Goal: Task Accomplishment & Management: Manage account settings

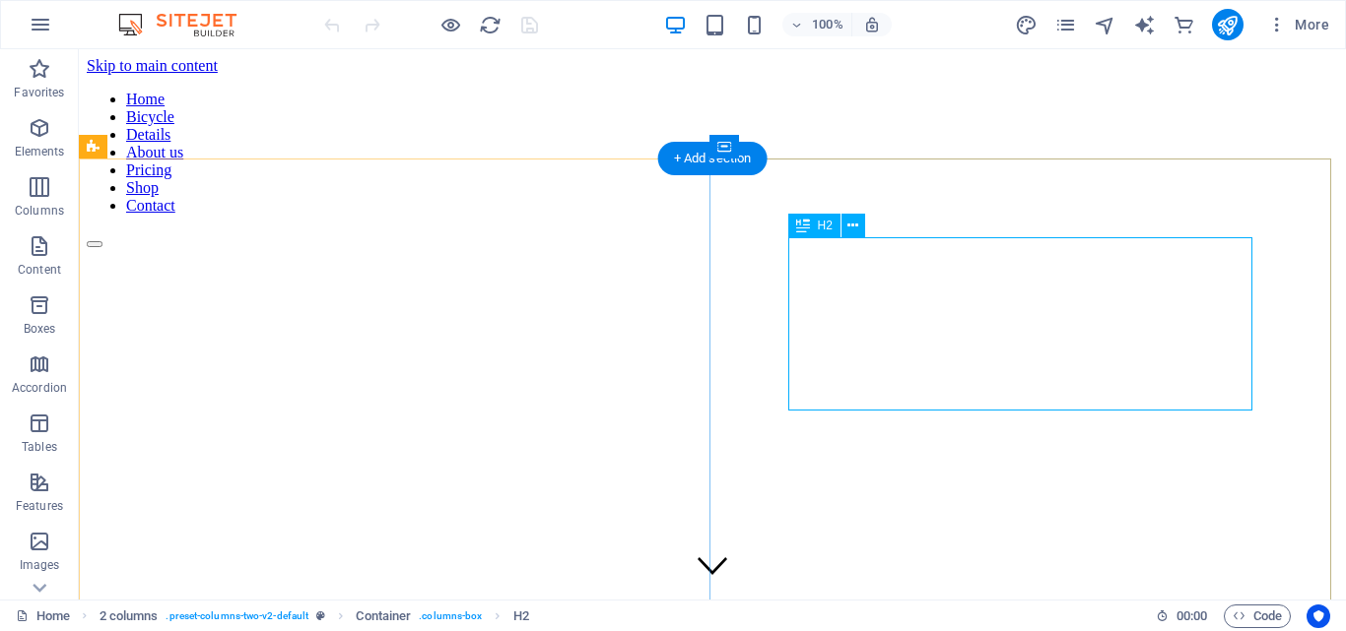
scroll to position [441, 0]
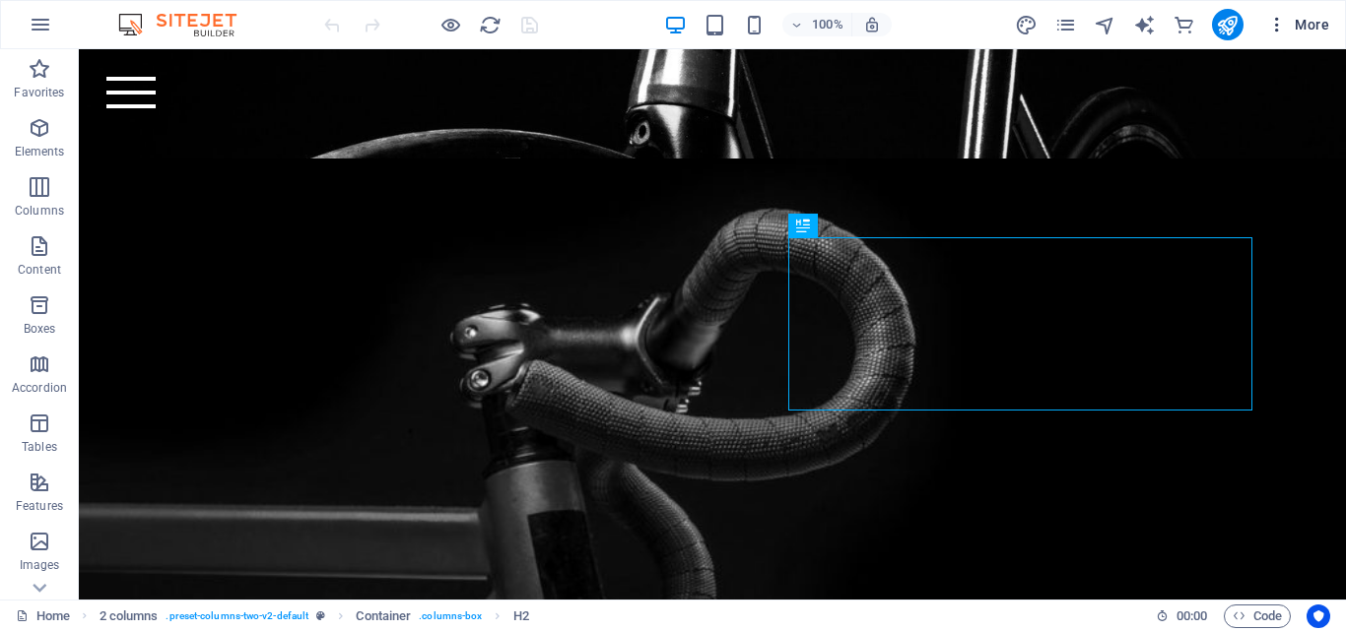
click at [1286, 26] on icon "button" at bounding box center [1277, 25] width 20 height 20
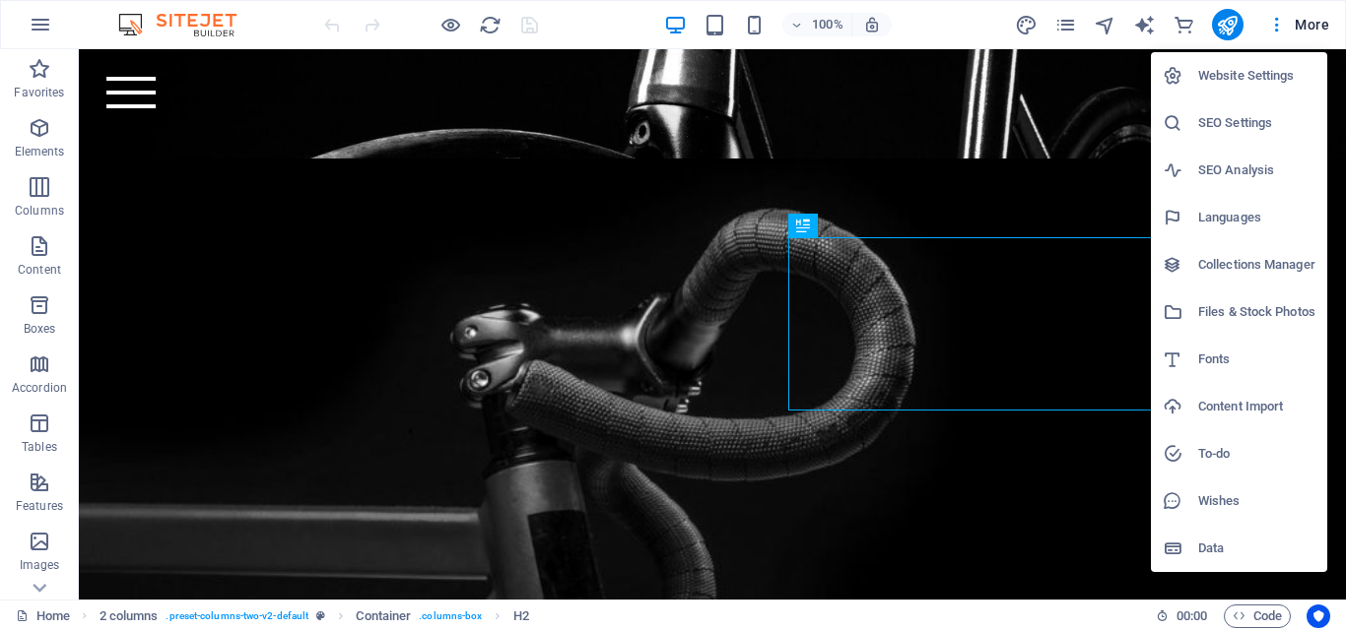
click at [1067, 24] on div at bounding box center [673, 315] width 1346 height 631
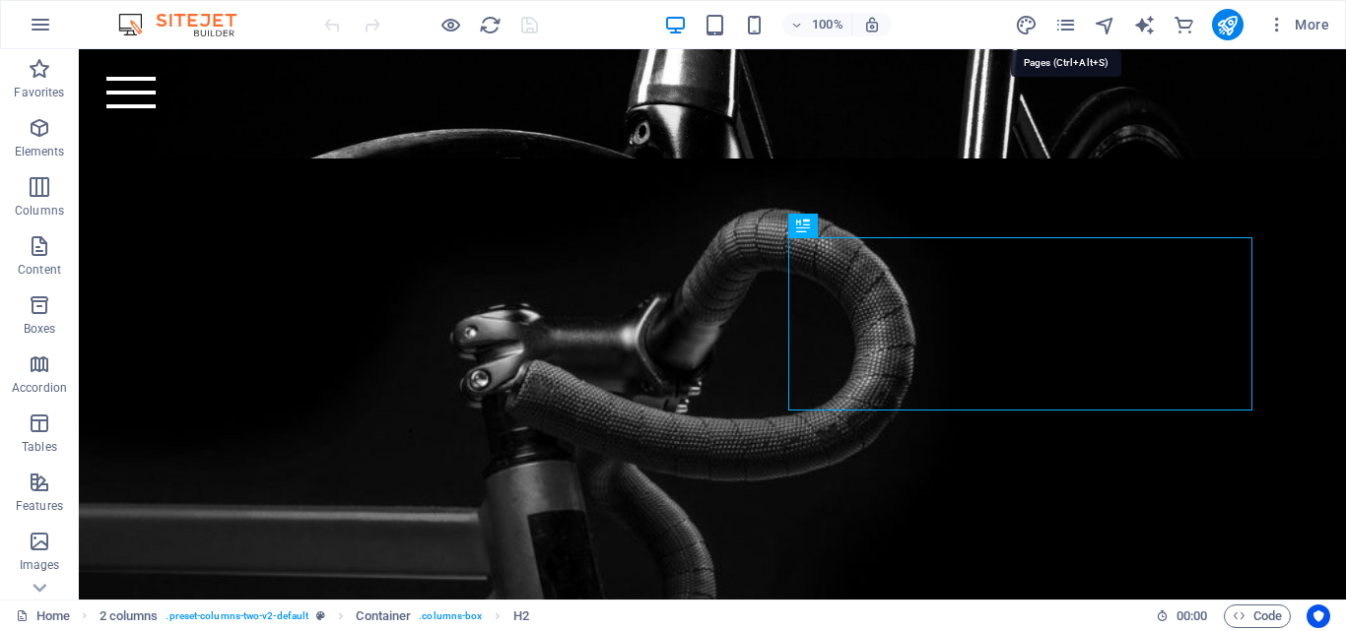
click at [1067, 24] on icon "pages" at bounding box center [1065, 25] width 23 height 23
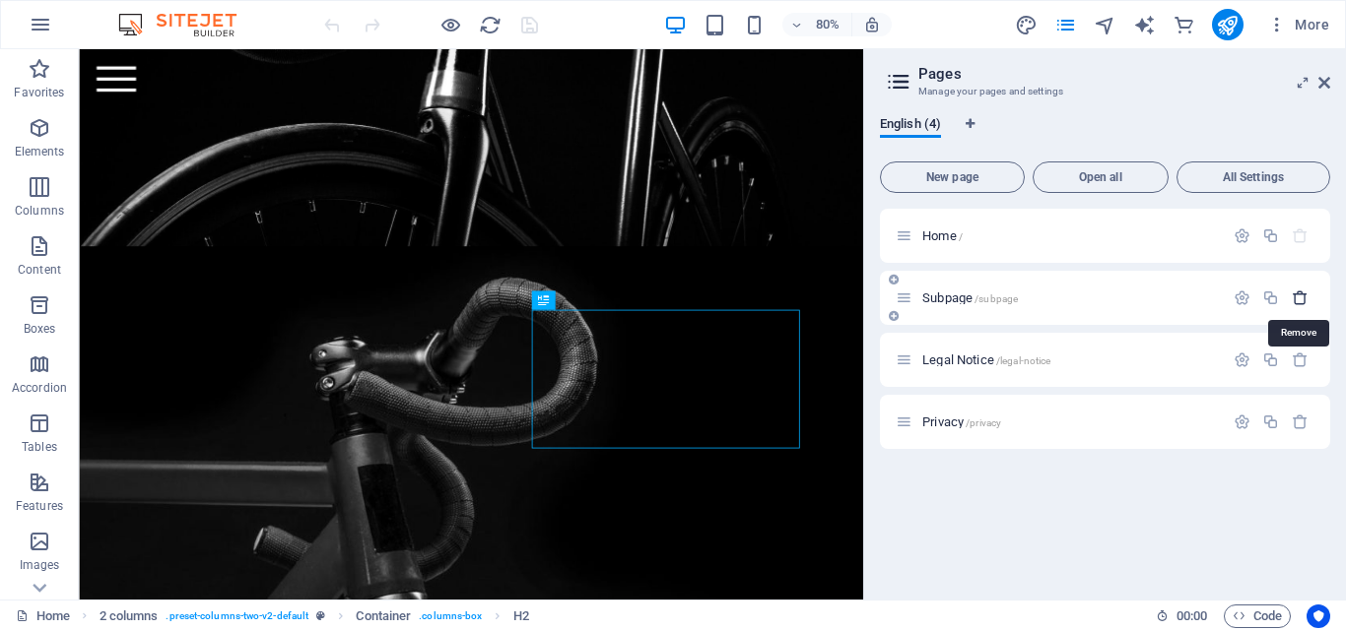
click at [1301, 297] on icon "button" at bounding box center [1299, 298] width 17 height 17
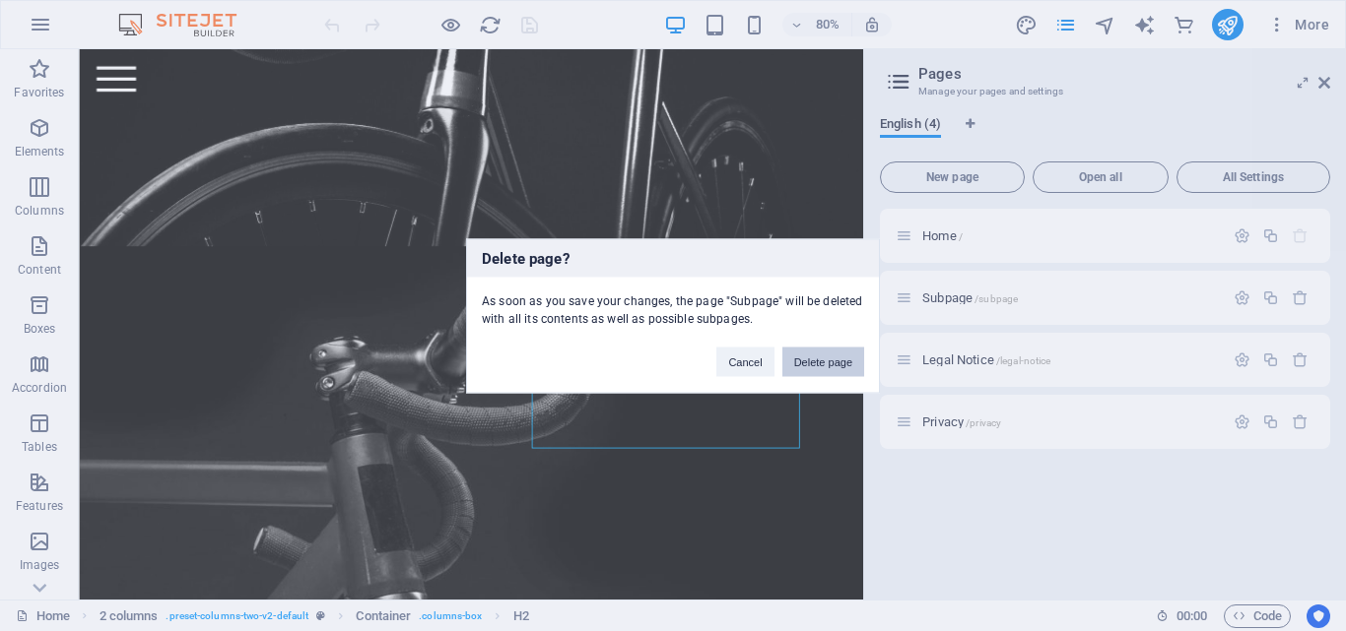
drag, startPoint x: 798, startPoint y: 363, endPoint x: 918, endPoint y: 382, distance: 121.8
click at [798, 363] on button "Delete page" at bounding box center [823, 362] width 82 height 30
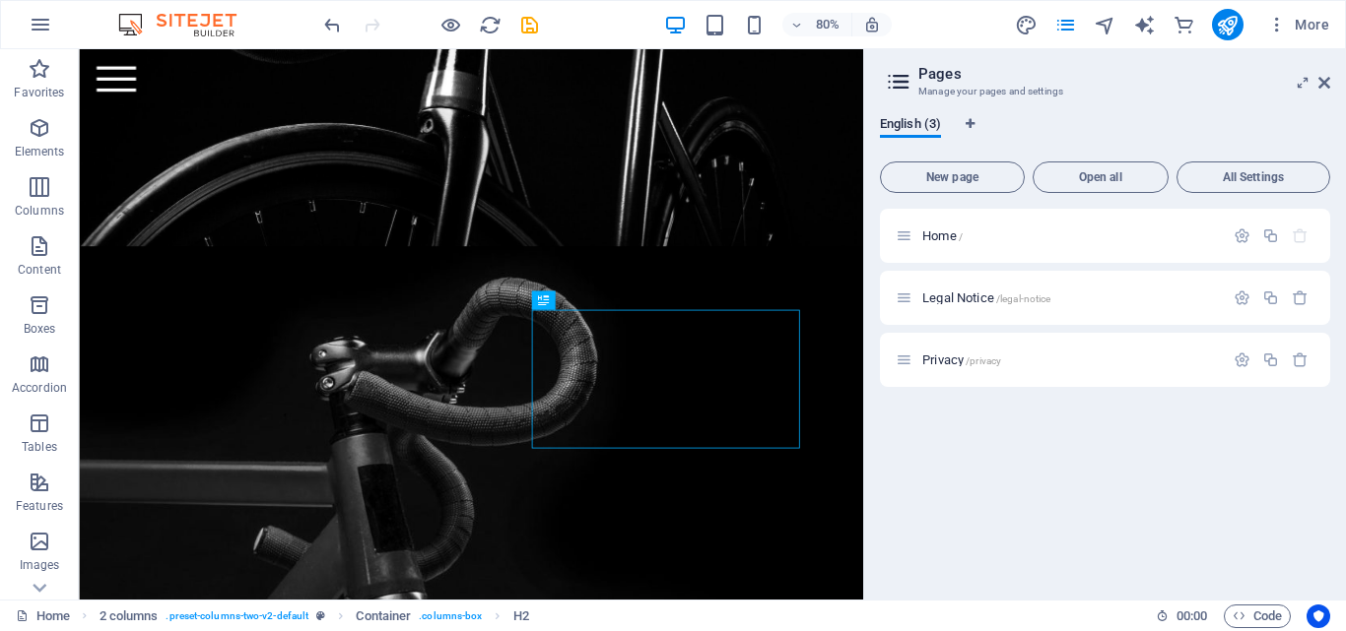
click at [1330, 87] on aside "Pages Manage your pages and settings English (3) New page Open all All Settings…" at bounding box center [1104, 324] width 483 height 551
click at [1293, 23] on span "More" at bounding box center [1298, 25] width 62 height 20
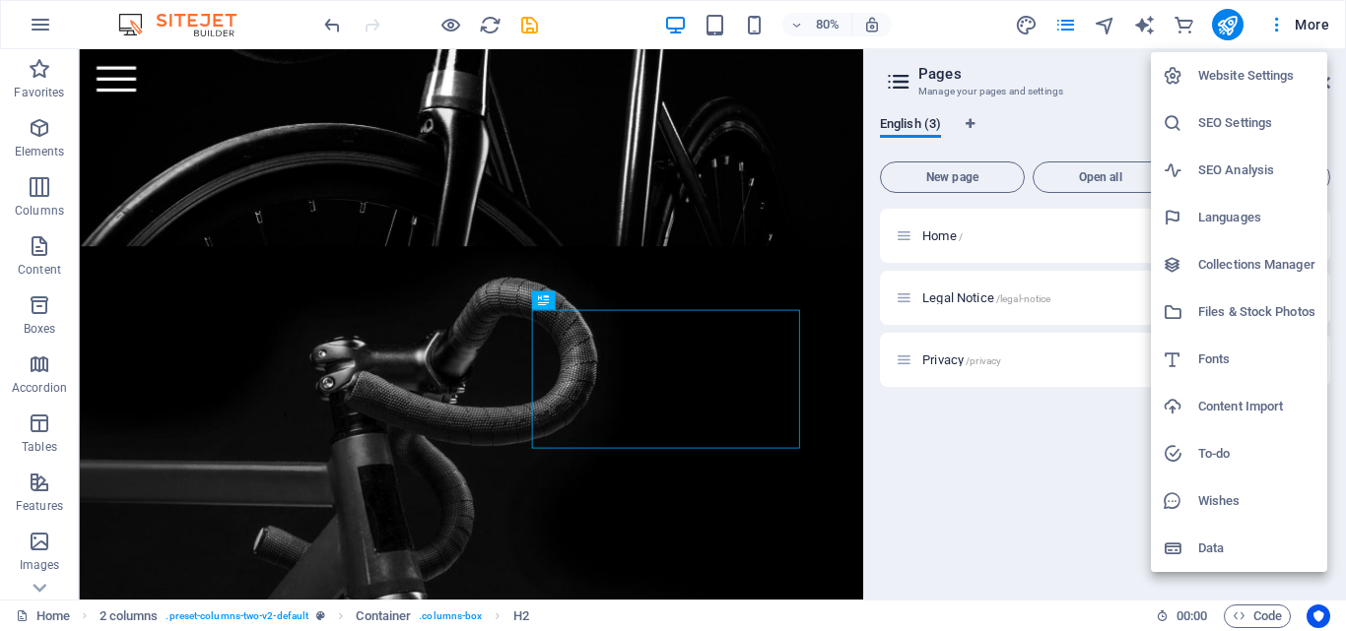
click at [1225, 316] on h6 "Files & Stock Photos" at bounding box center [1256, 312] width 117 height 24
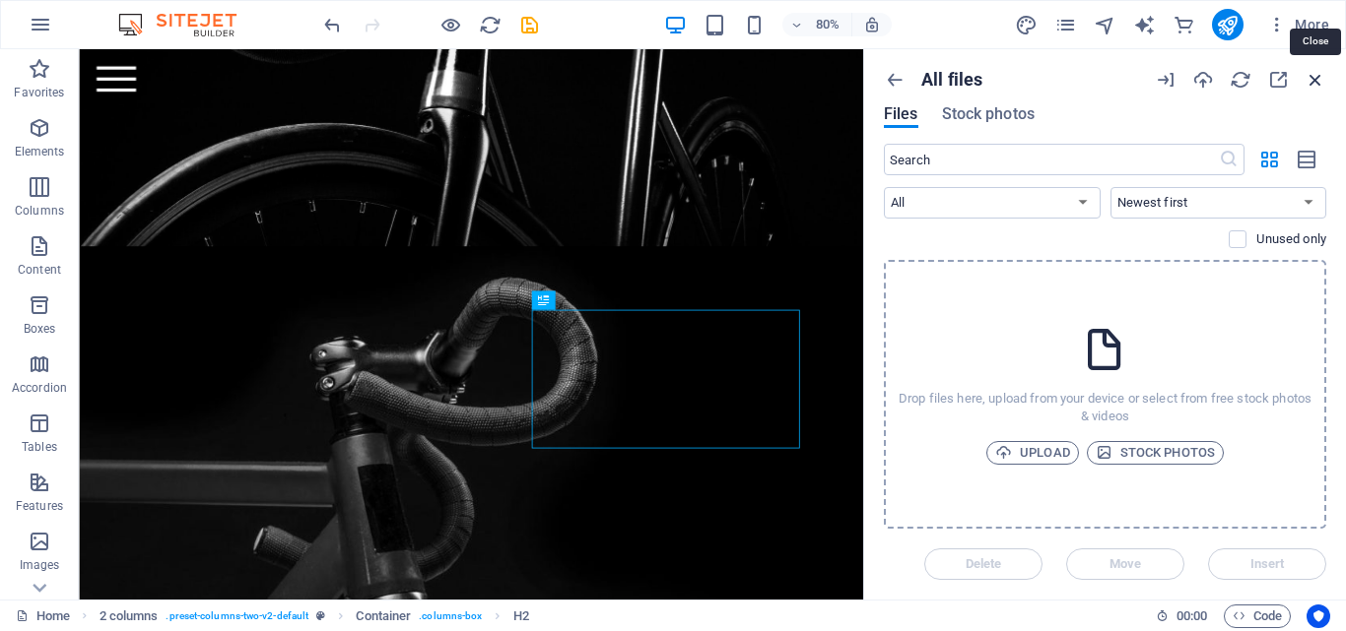
drag, startPoint x: 1317, startPoint y: 79, endPoint x: 305, endPoint y: 76, distance: 1011.7
click at [1317, 79] on icon "button" at bounding box center [1315, 80] width 22 height 22
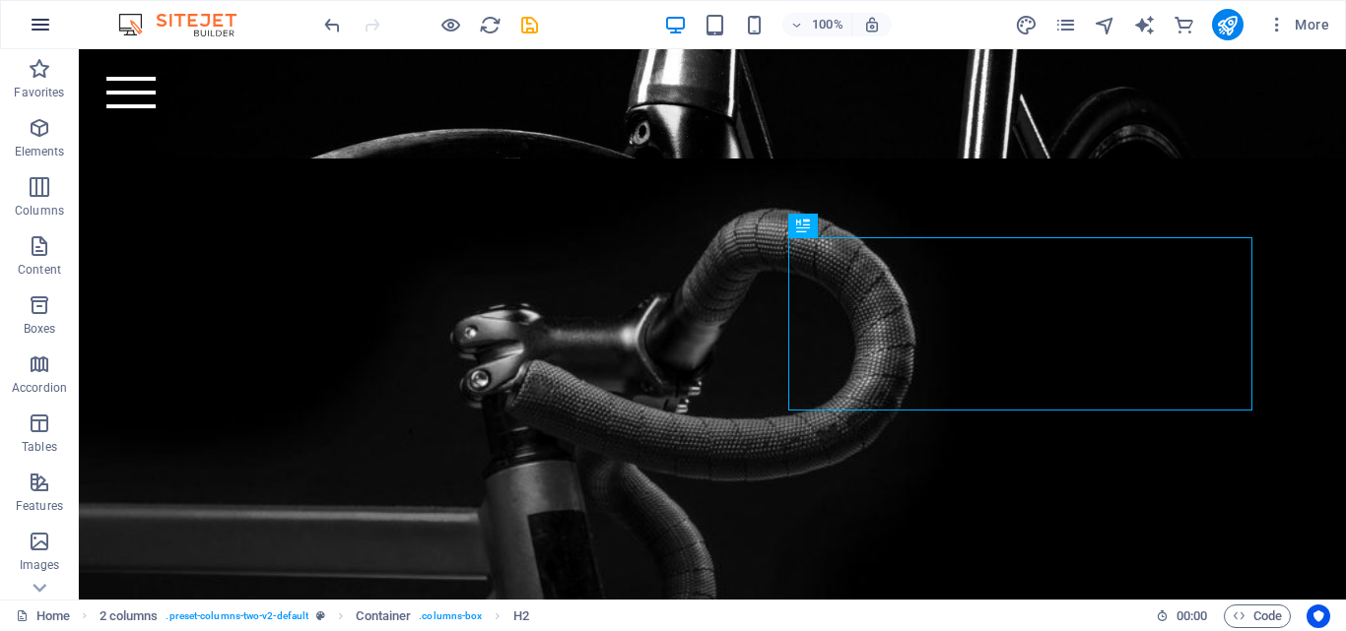
click at [40, 29] on icon "button" at bounding box center [41, 25] width 24 height 24
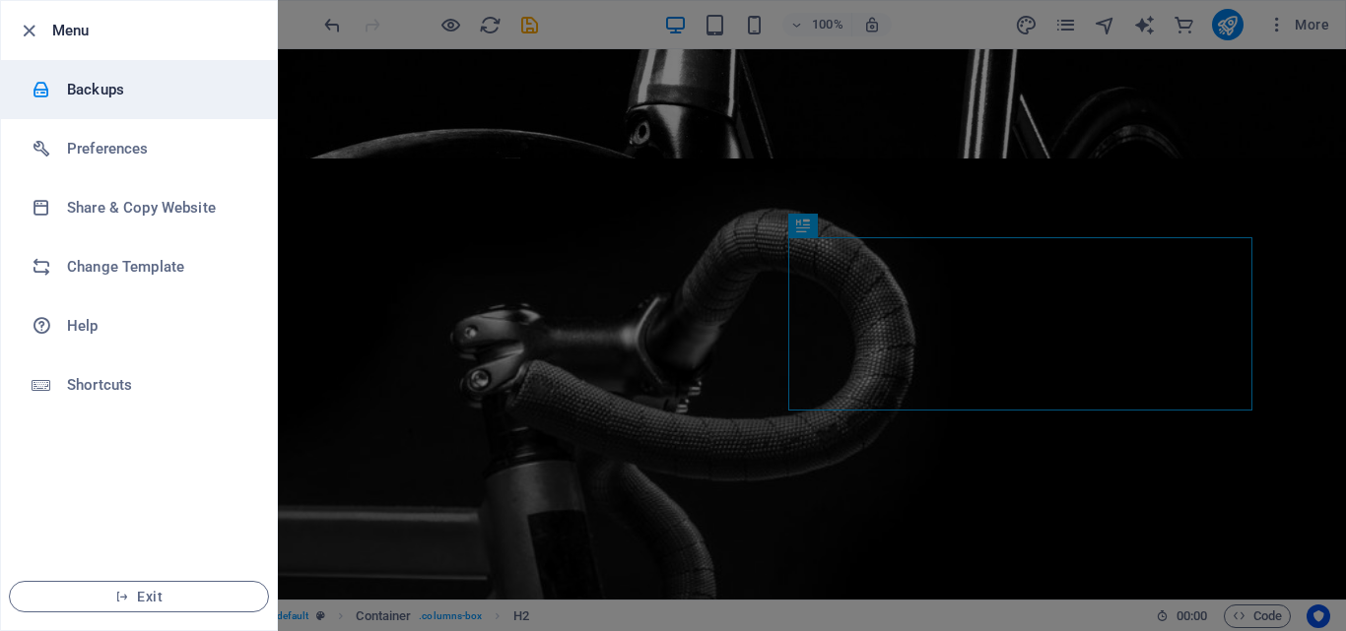
click at [122, 105] on li "Backups" at bounding box center [139, 89] width 276 height 59
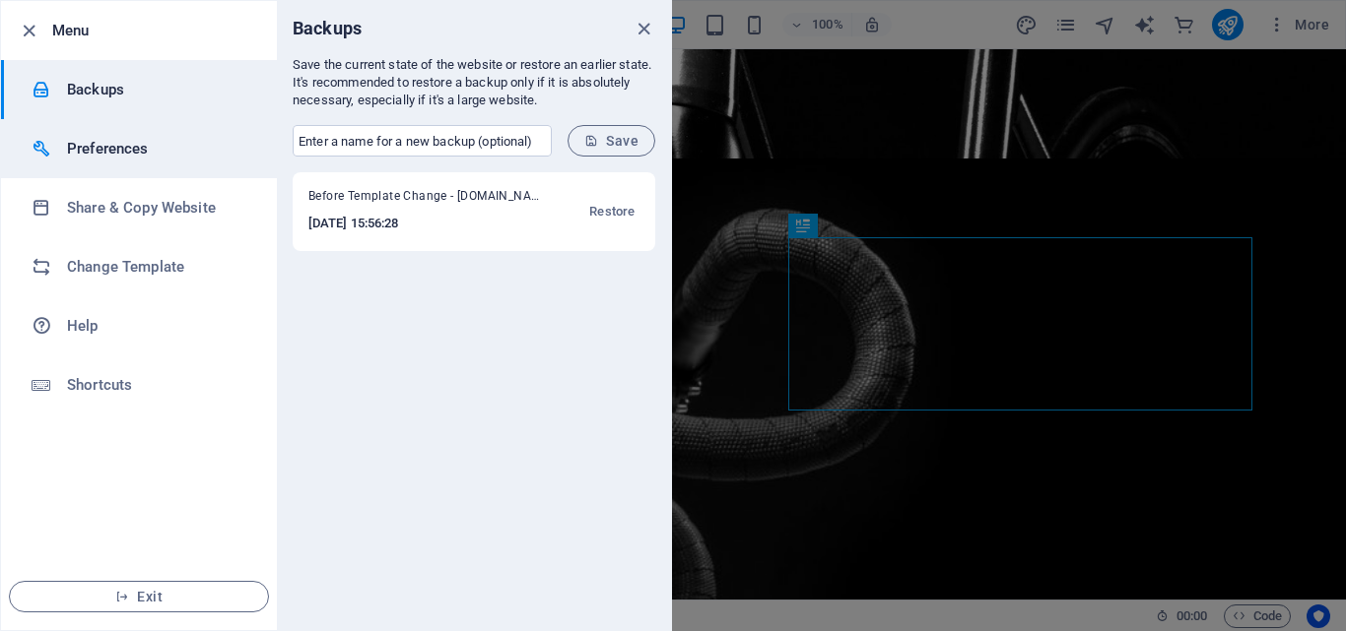
click at [62, 147] on div at bounding box center [49, 149] width 35 height 20
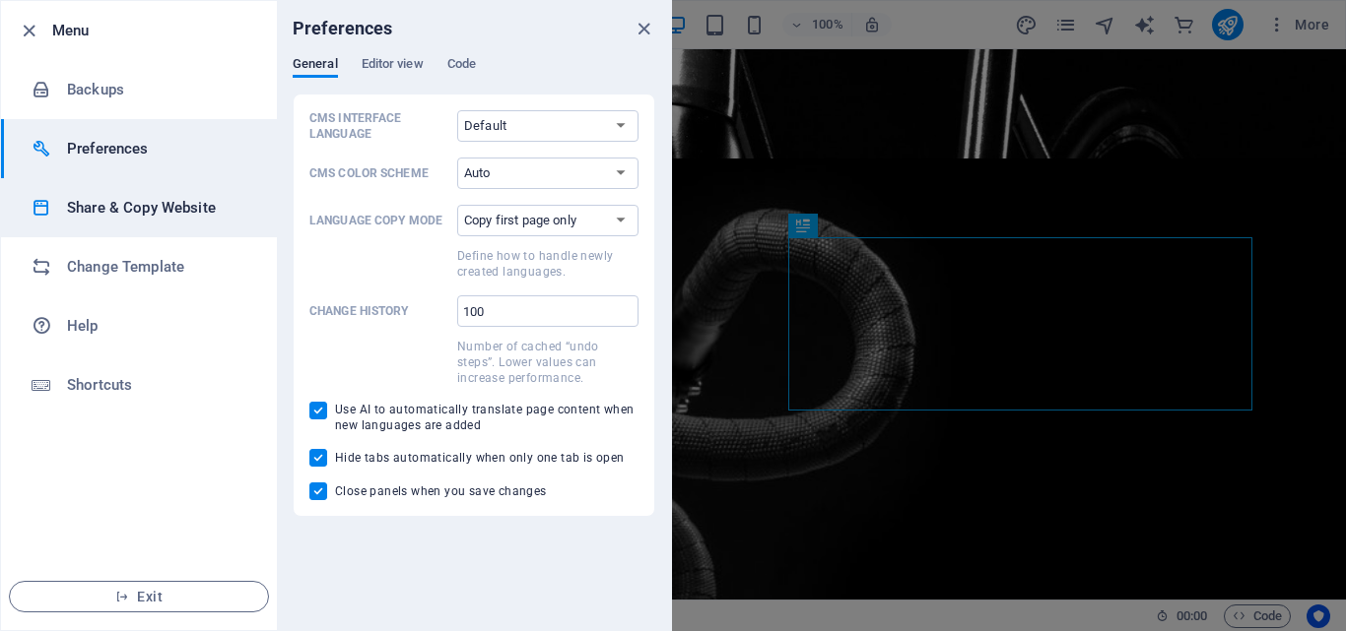
click at [106, 200] on h6 "Share & Copy Website" at bounding box center [158, 208] width 182 height 24
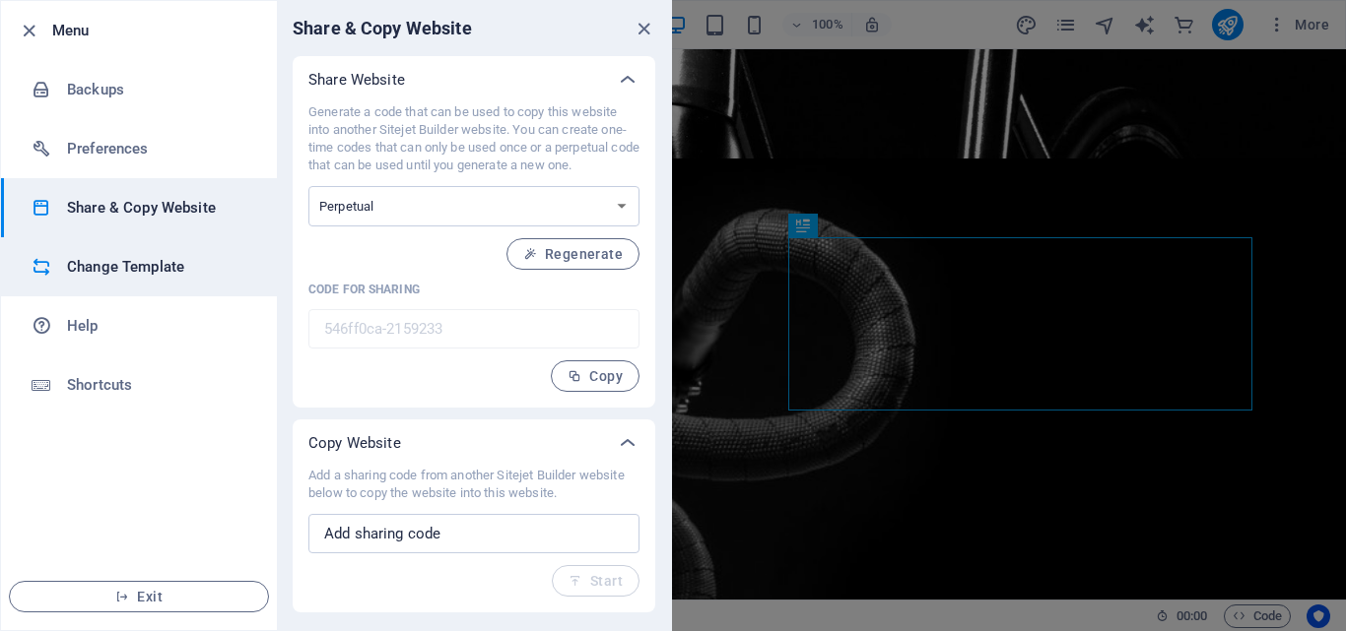
click at [100, 258] on h6 "Change Template" at bounding box center [158, 267] width 182 height 24
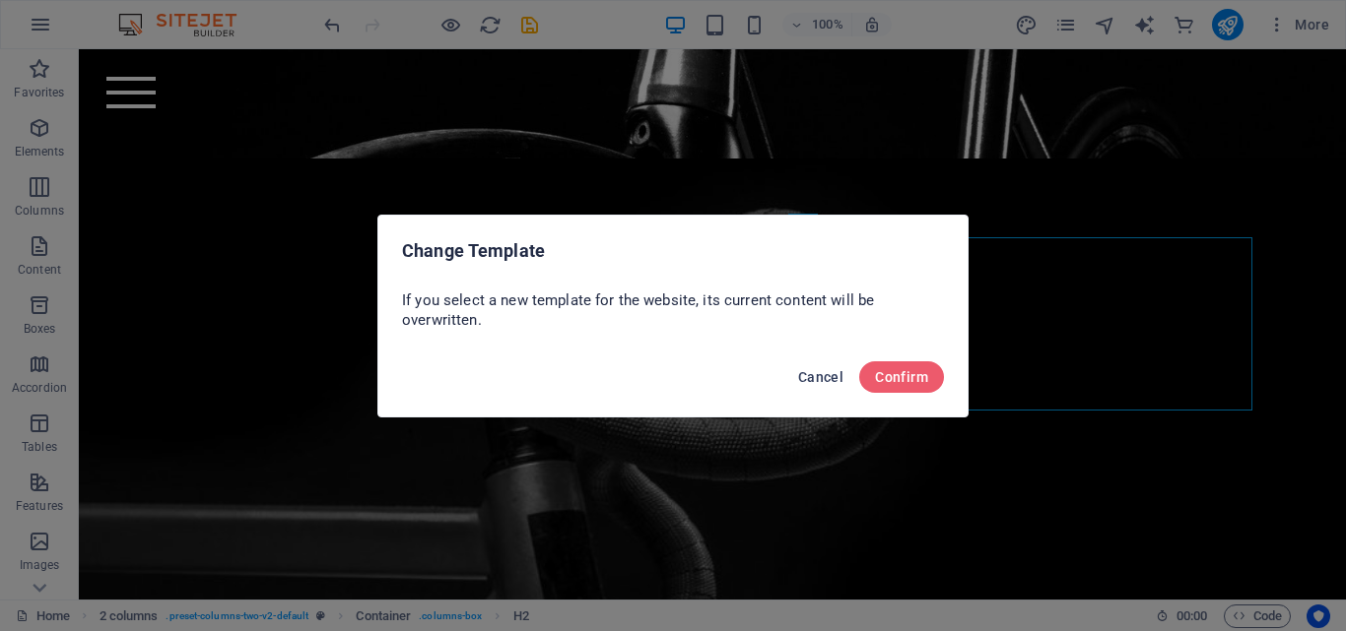
click at [809, 372] on span "Cancel" at bounding box center [820, 377] width 45 height 16
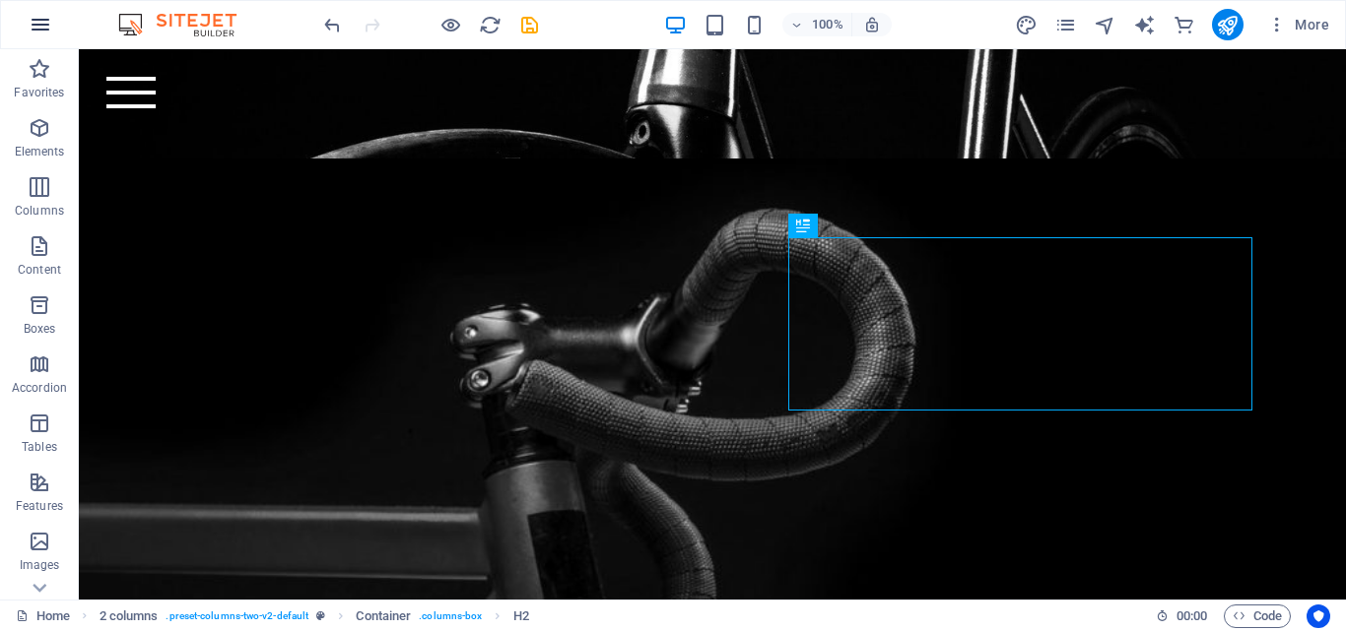
click at [38, 29] on icon "button" at bounding box center [41, 25] width 24 height 24
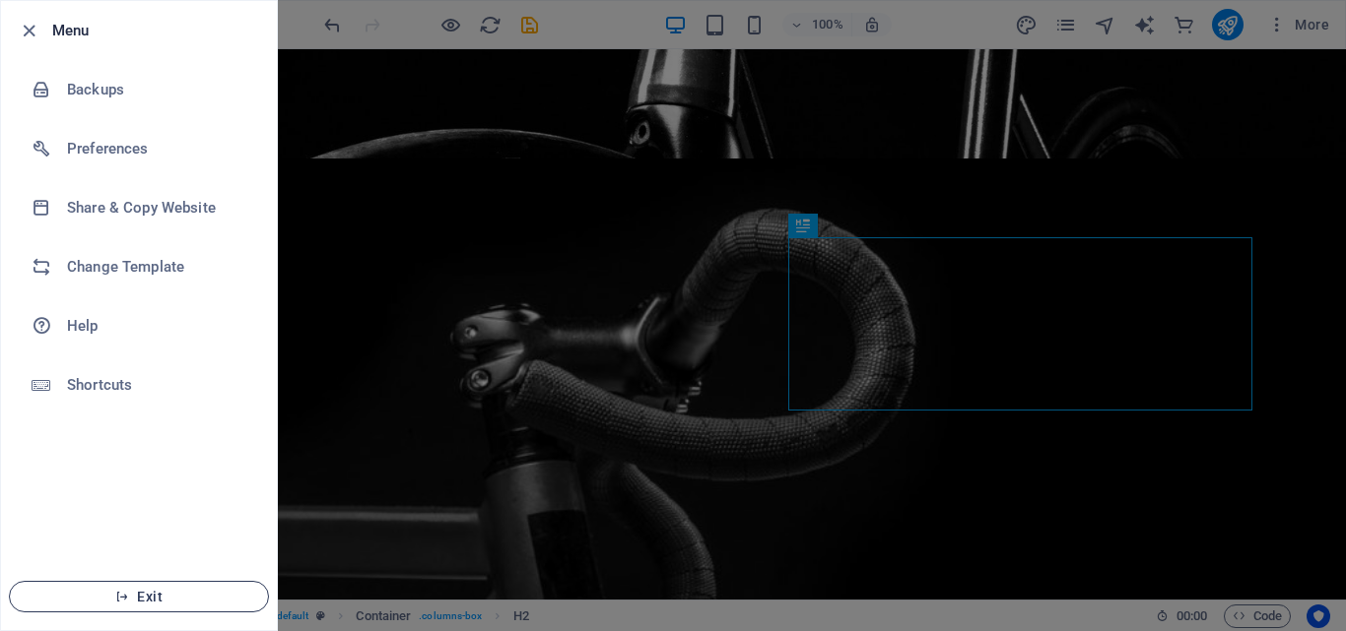
click at [112, 588] on button "Exit" at bounding box center [139, 597] width 260 height 32
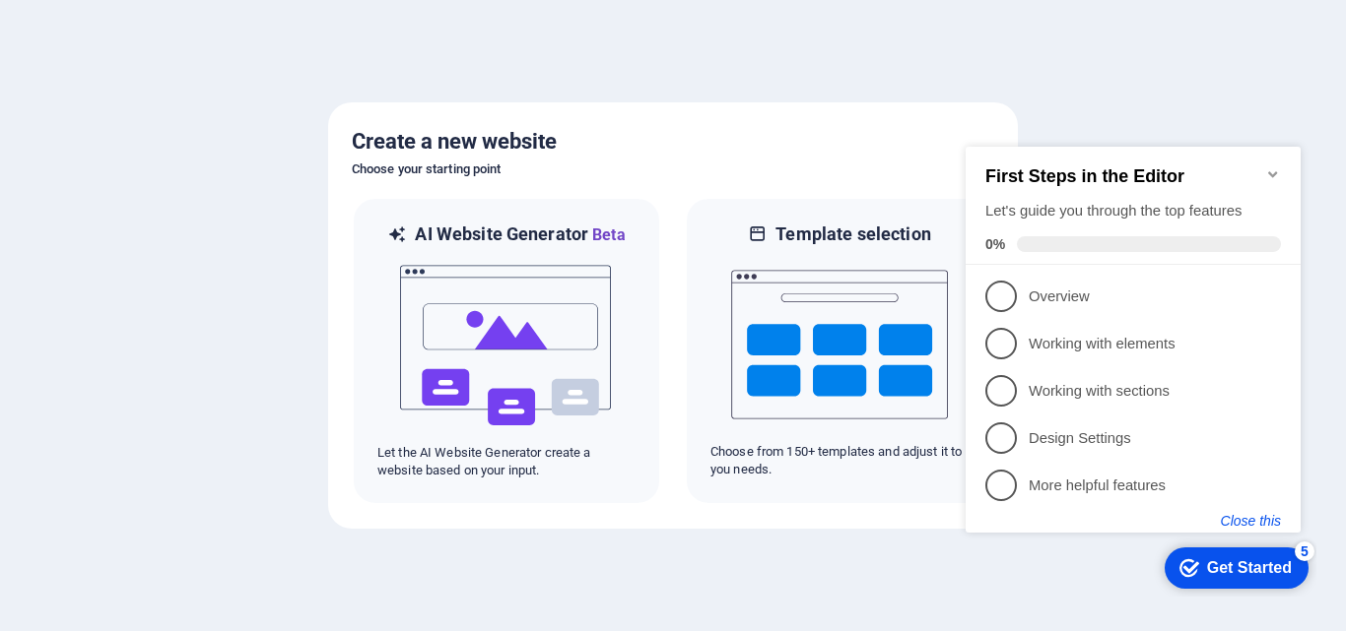
click at [1255, 515] on button "Close this" at bounding box center [1251, 521] width 60 height 16
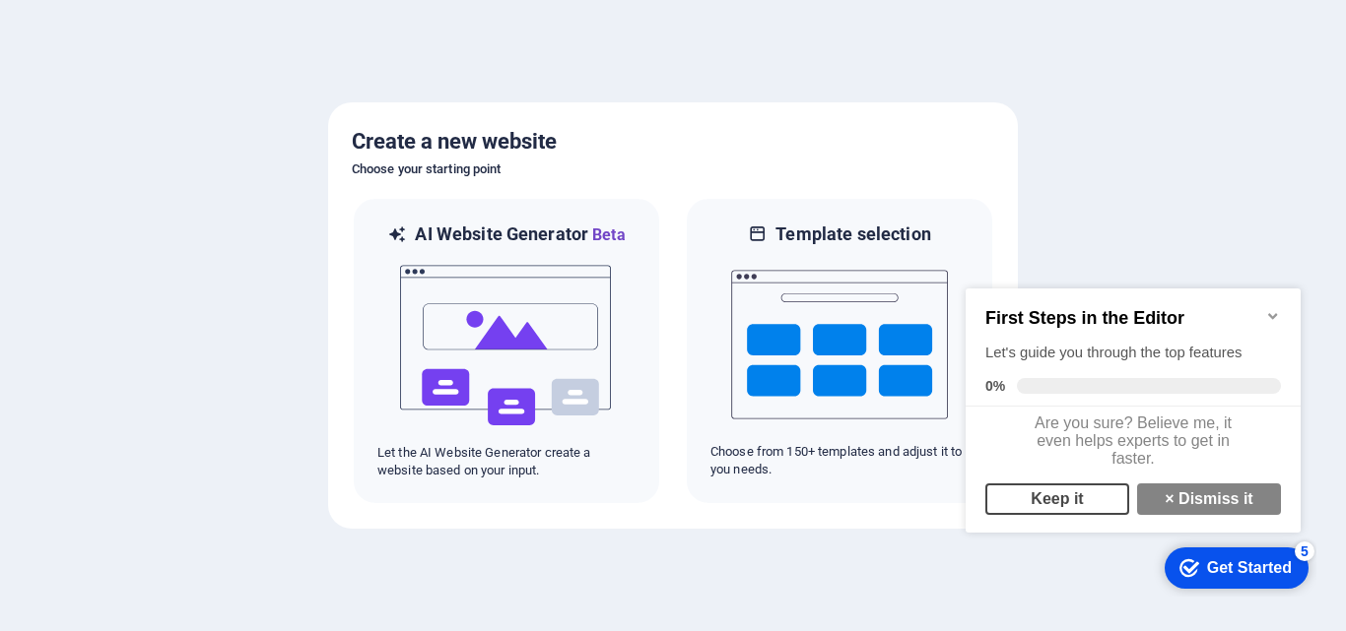
click at [1074, 515] on link "Keep it" at bounding box center [1057, 500] width 144 height 32
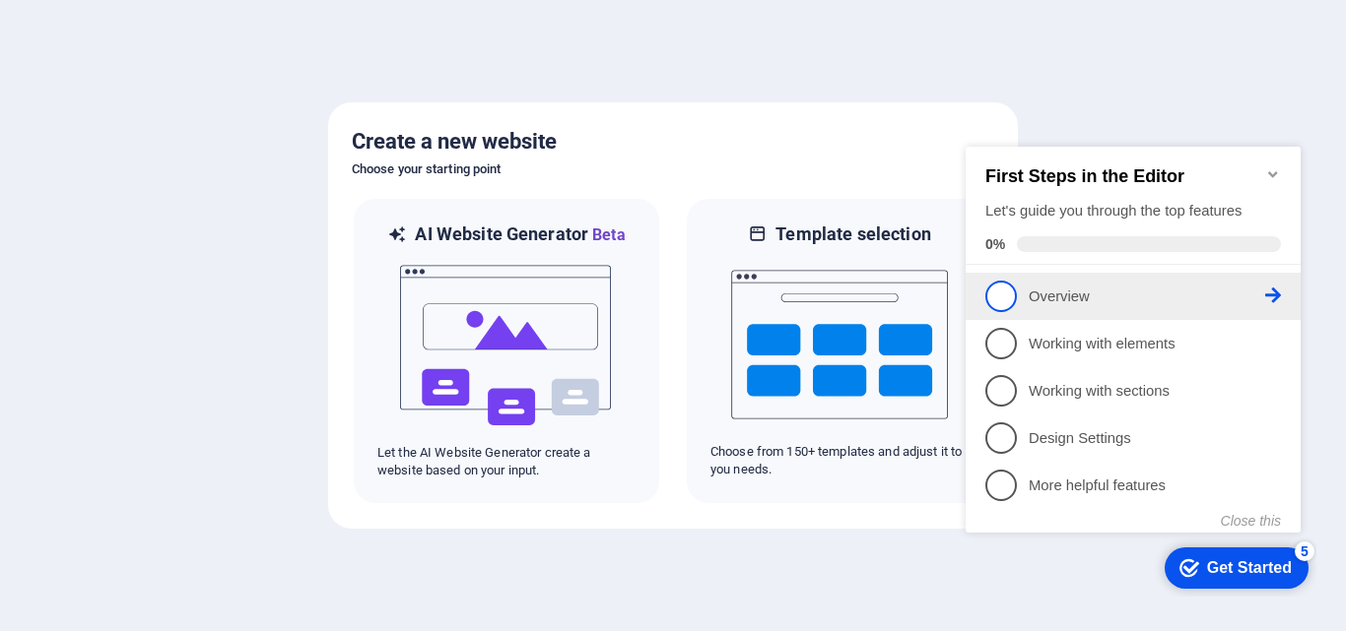
click at [1019, 299] on link "1 Overview - incomplete" at bounding box center [1133, 297] width 296 height 32
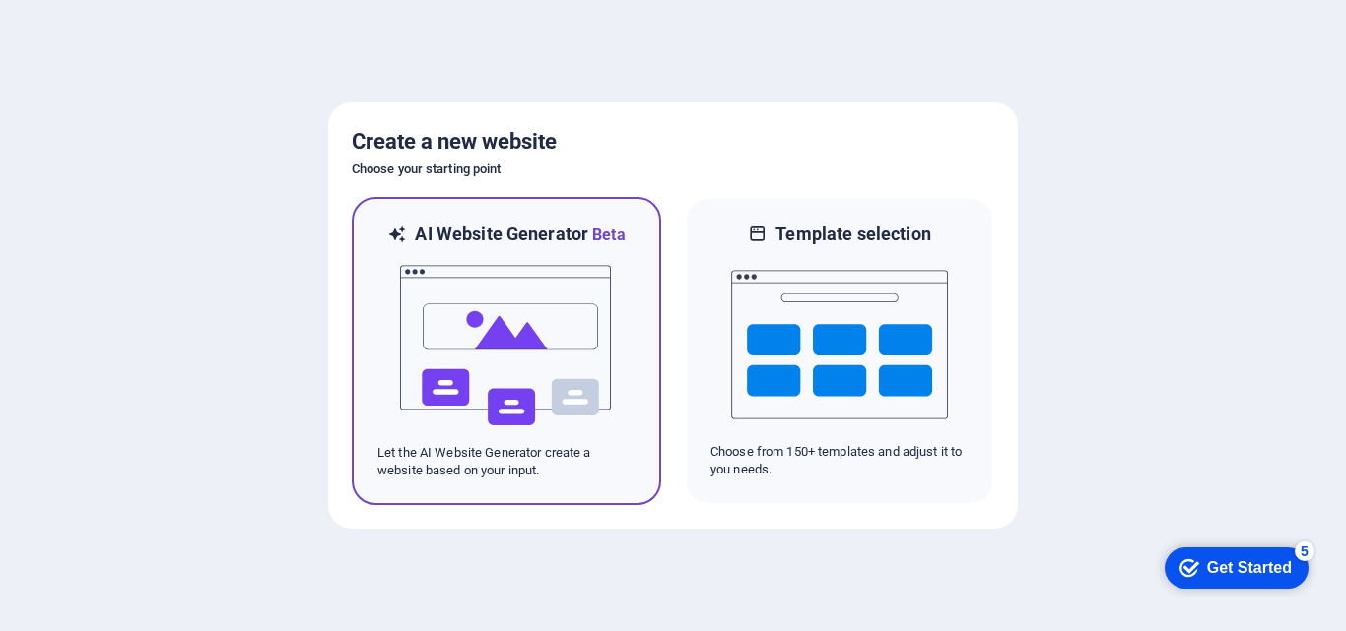
click at [538, 331] on img at bounding box center [506, 345] width 217 height 197
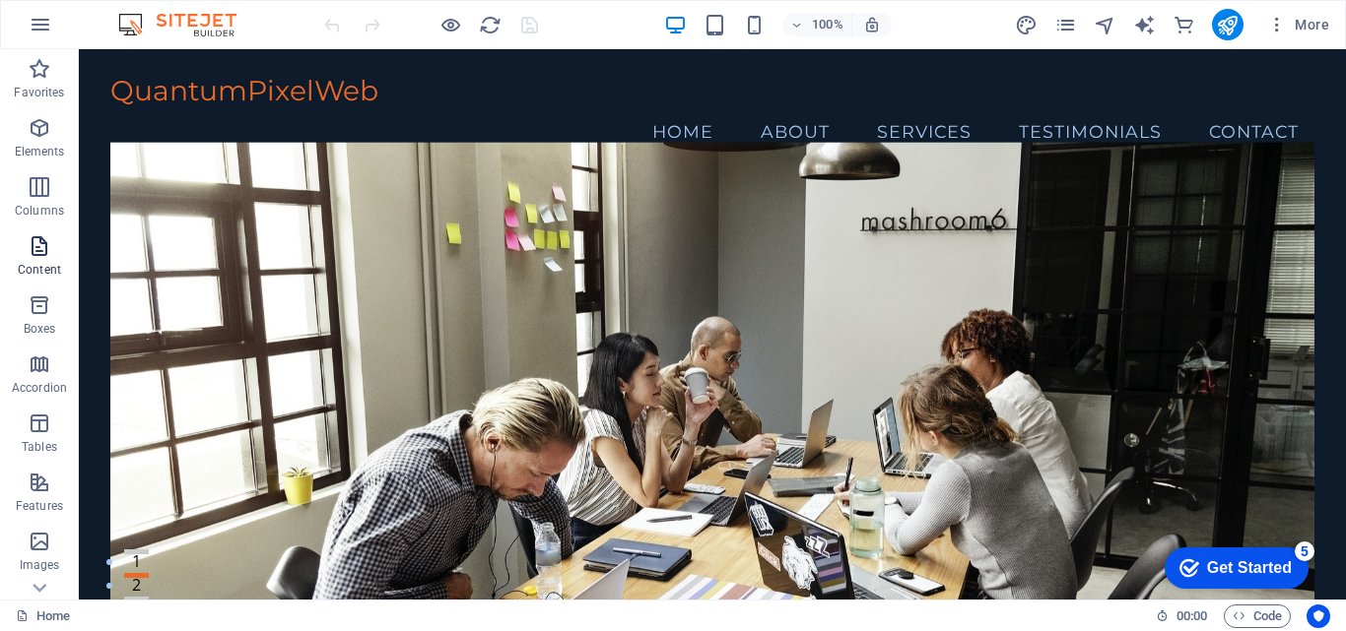
drag, startPoint x: 25, startPoint y: 248, endPoint x: 36, endPoint y: 237, distance: 16.0
click at [24, 248] on span "Content" at bounding box center [39, 257] width 79 height 47
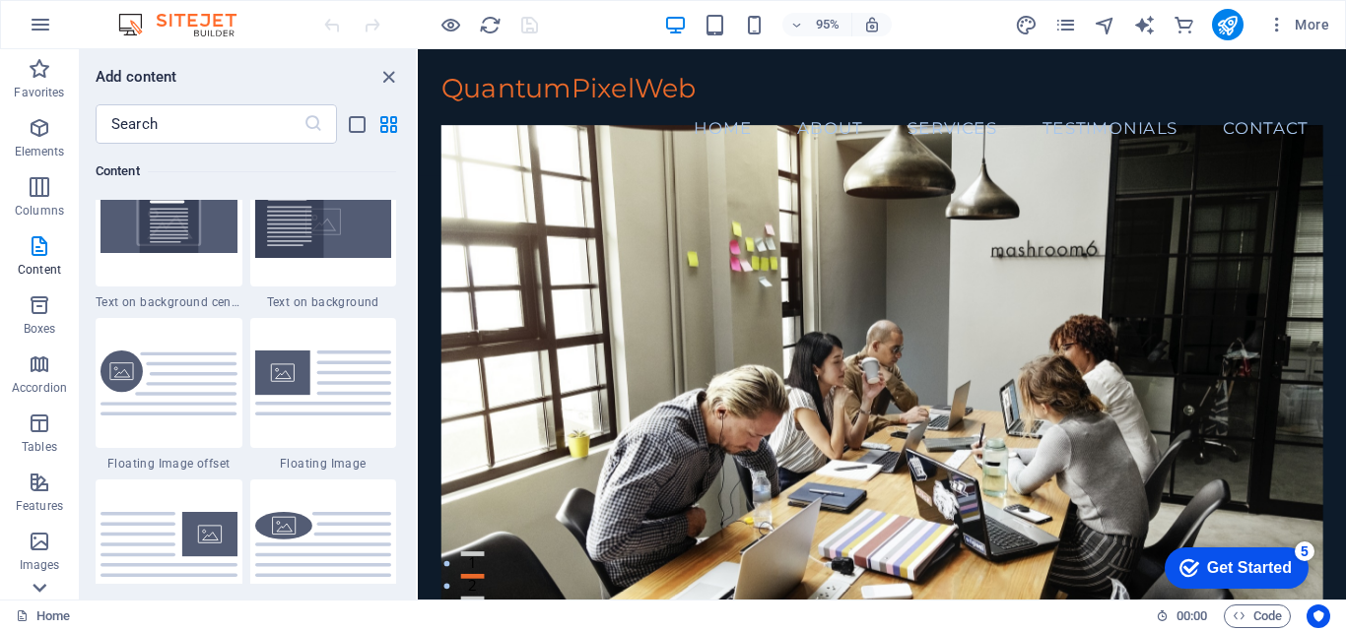
click at [47, 75] on icon at bounding box center [40, 61] width 28 height 28
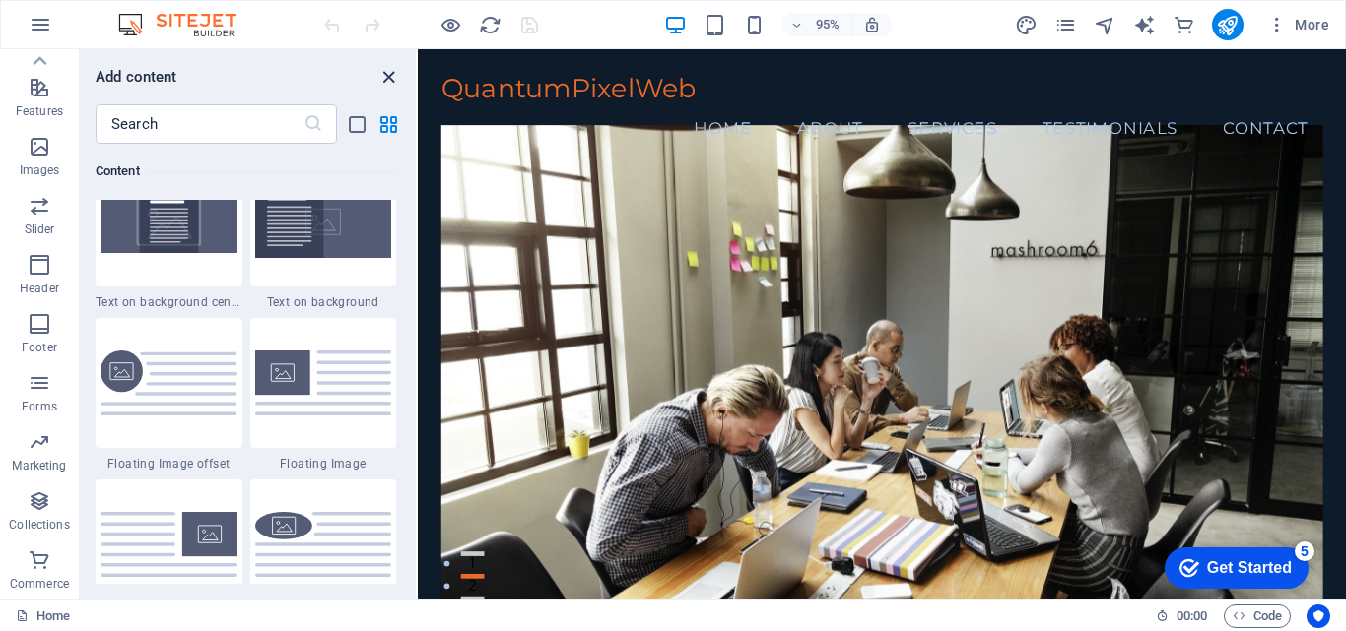
click at [392, 78] on icon "close panel" at bounding box center [388, 77] width 23 height 23
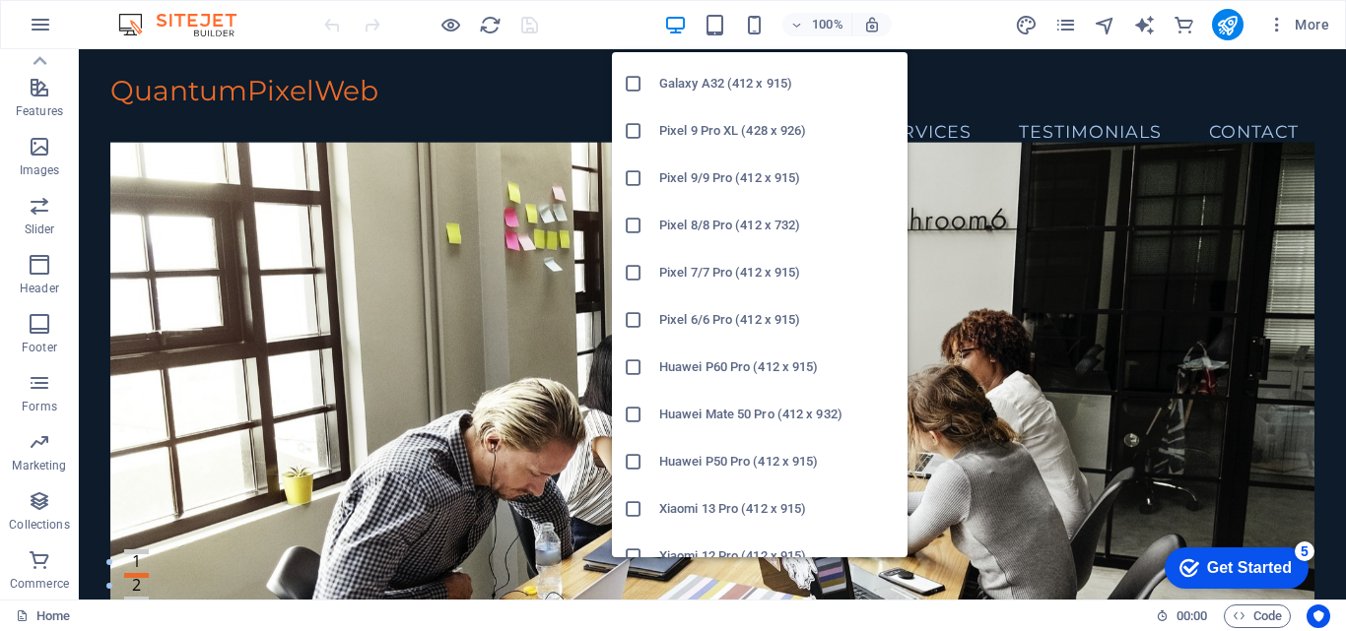
scroll to position [1055, 0]
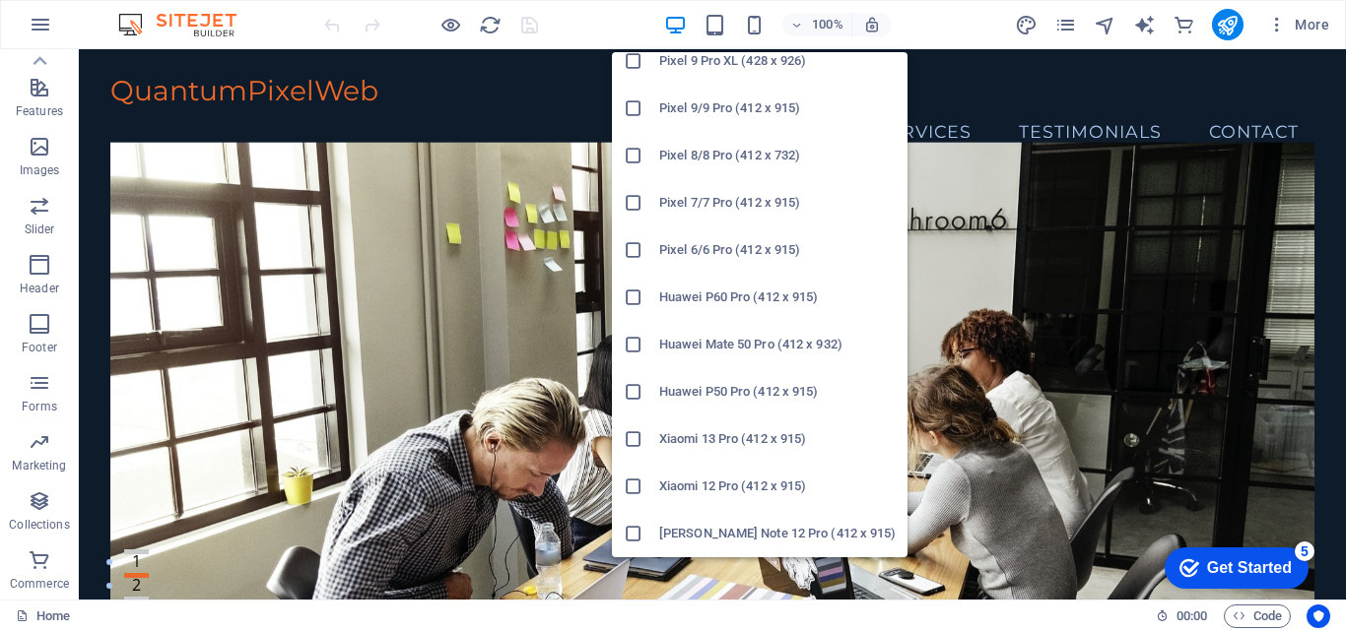
drag, startPoint x: 723, startPoint y: 540, endPoint x: 214, endPoint y: 490, distance: 511.8
click at [723, 540] on h6 "[PERSON_NAME] Note 12 Pro (412 x 915)" at bounding box center [777, 534] width 236 height 24
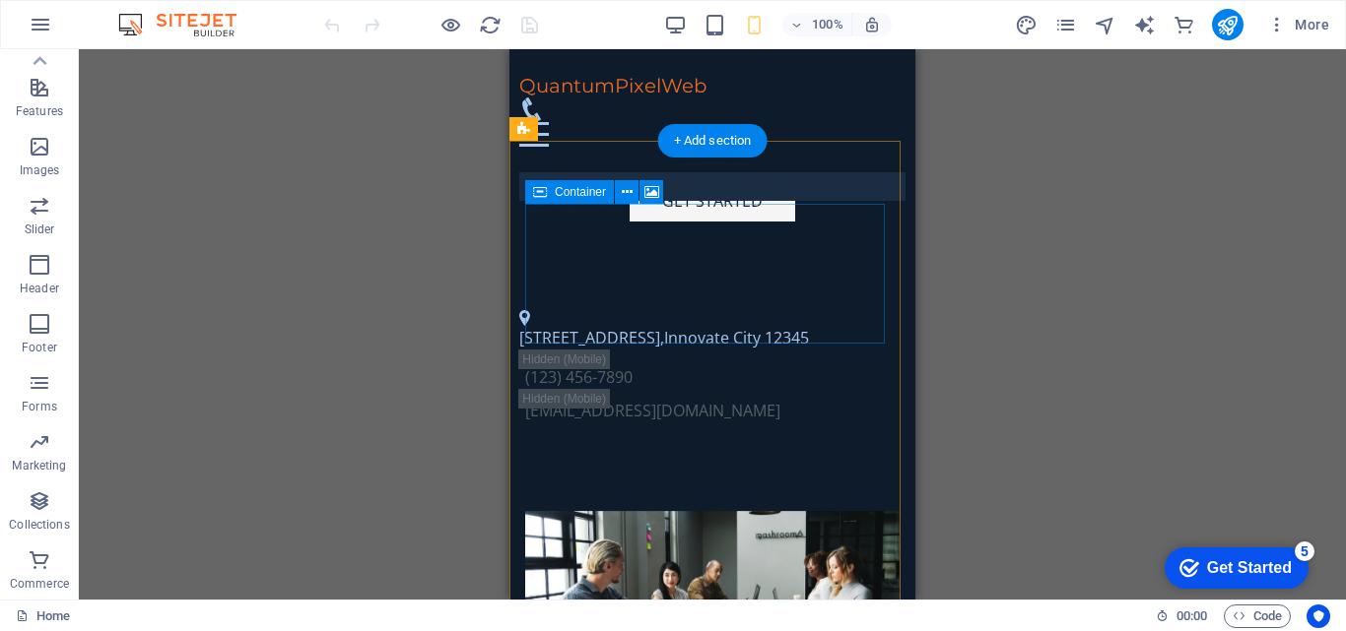
scroll to position [417, 0]
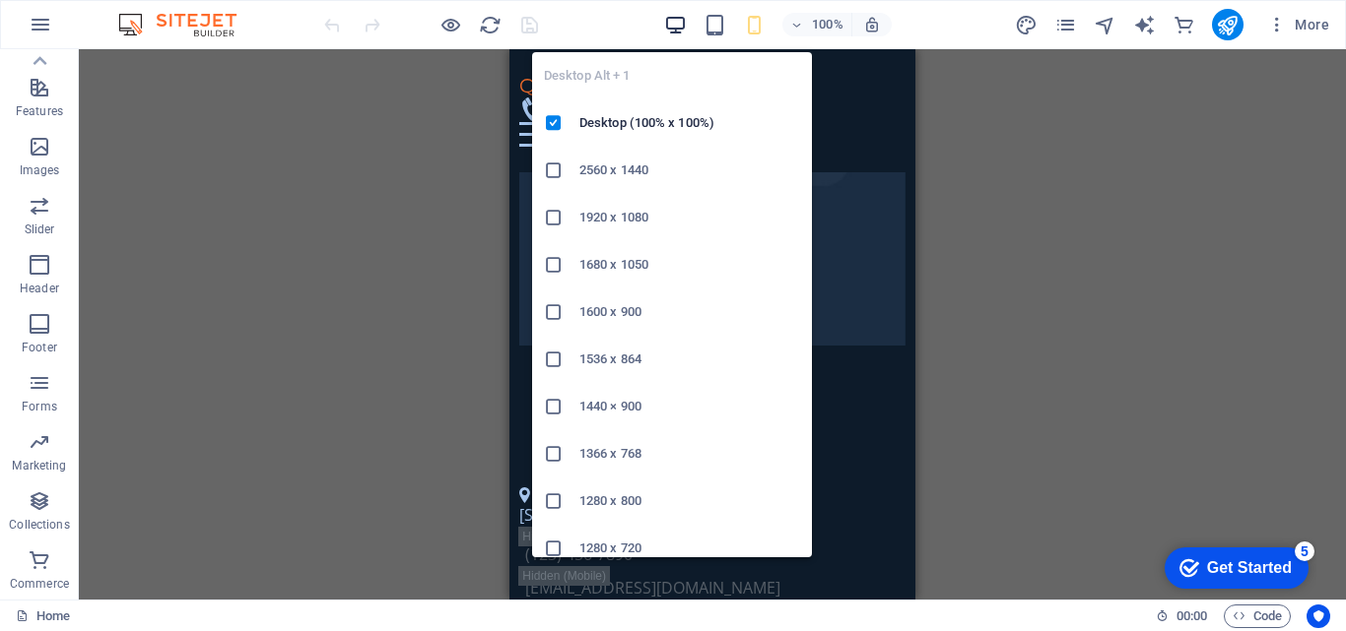
click at [679, 16] on icon "button" at bounding box center [675, 25] width 23 height 23
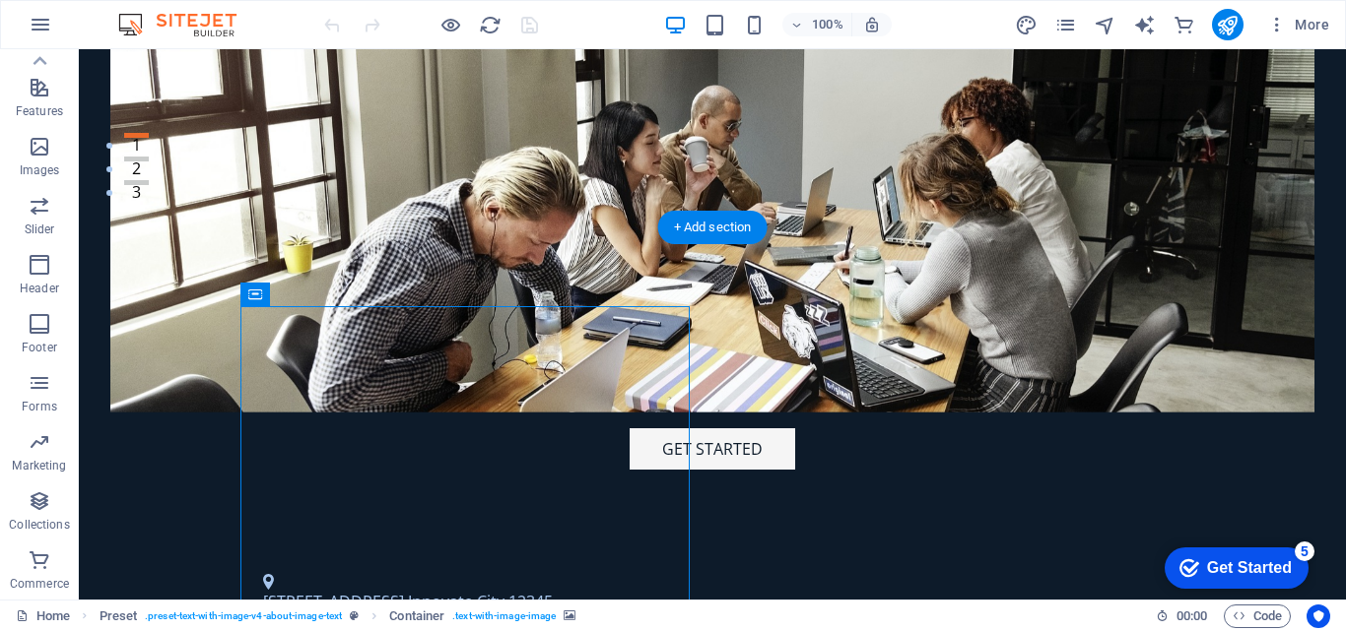
scroll to position [515, 0]
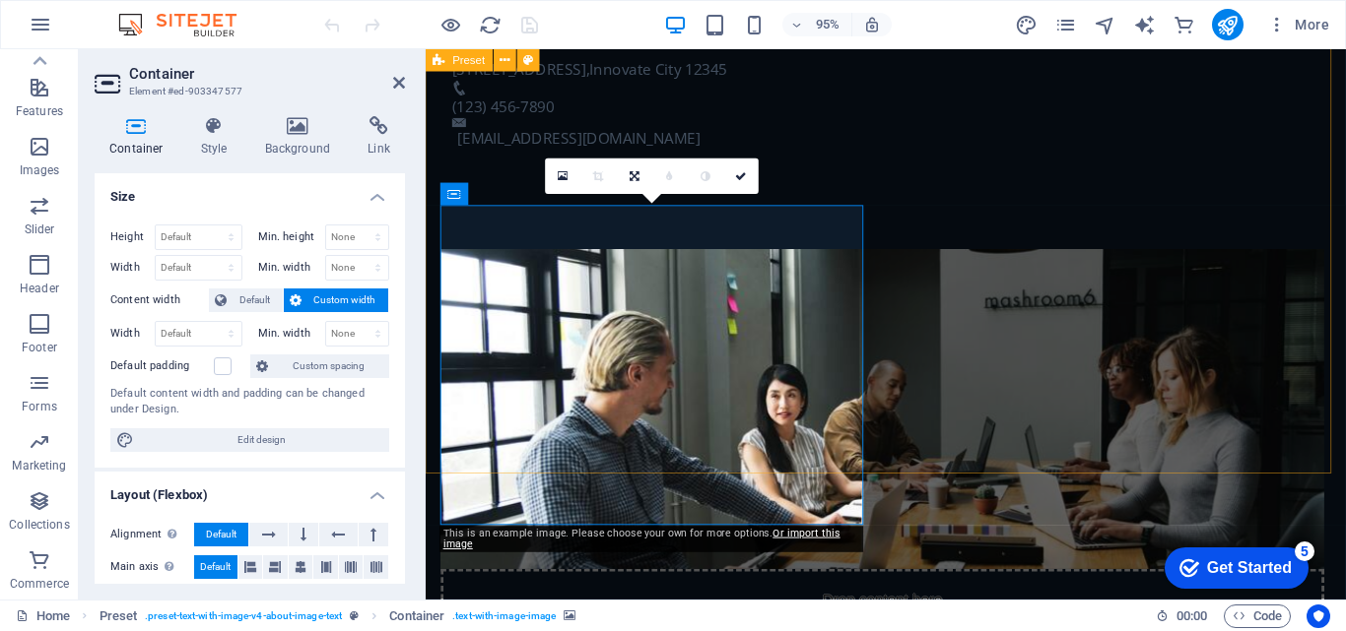
scroll to position [614, 0]
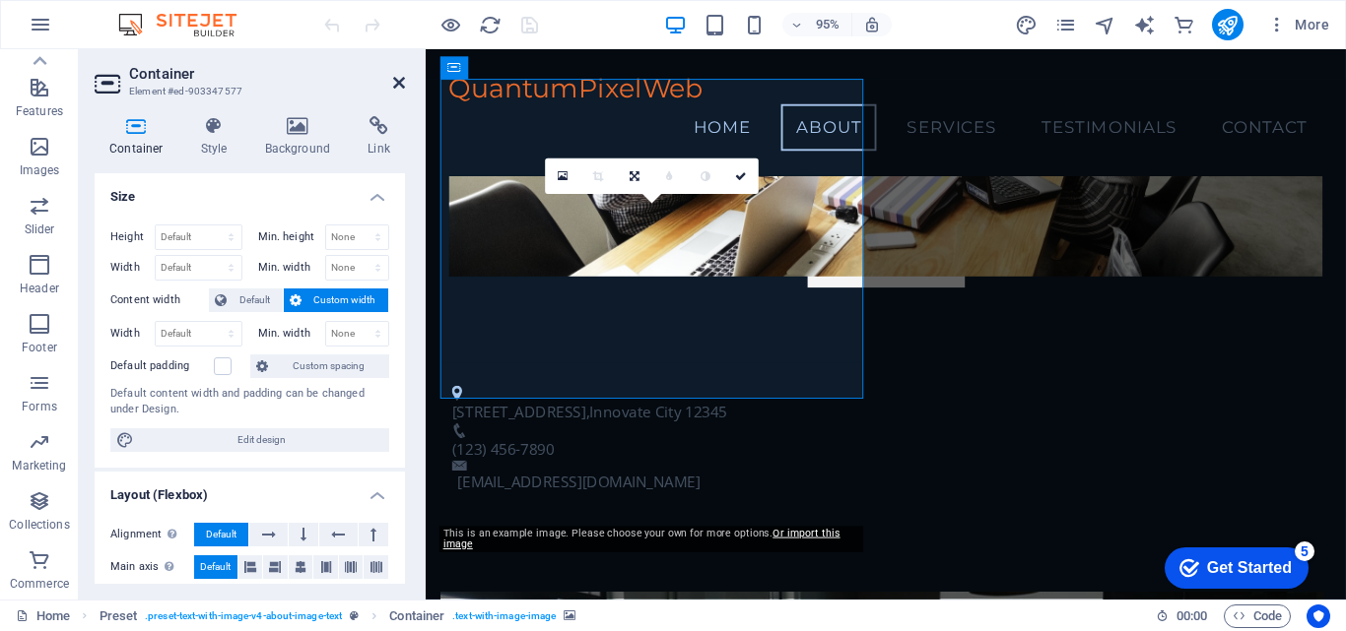
click at [393, 85] on icon at bounding box center [399, 83] width 12 height 16
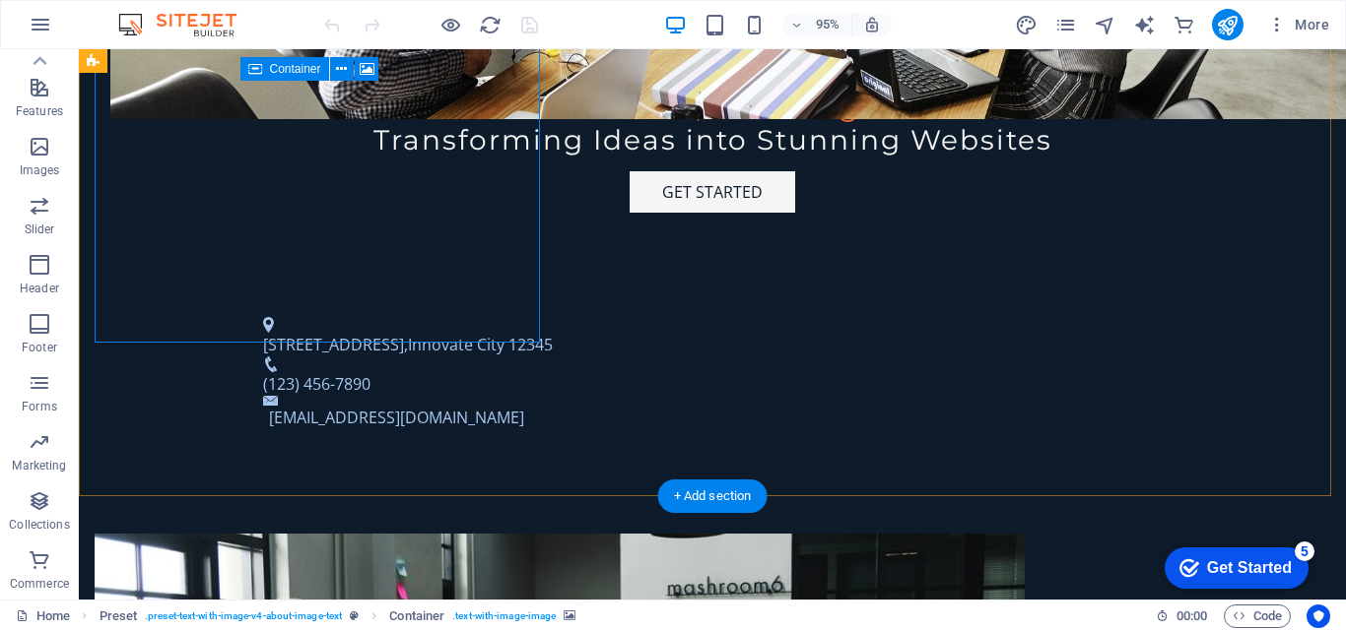
scroll to position [689, 0]
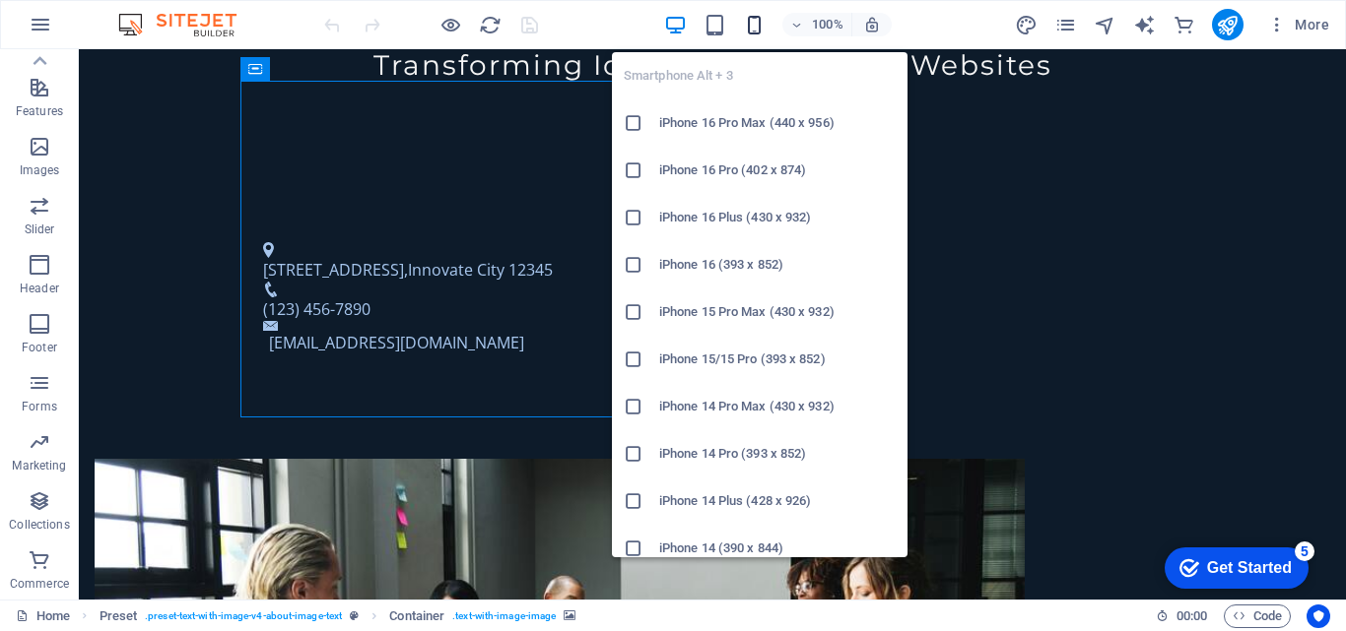
click at [754, 31] on icon "button" at bounding box center [754, 25] width 23 height 23
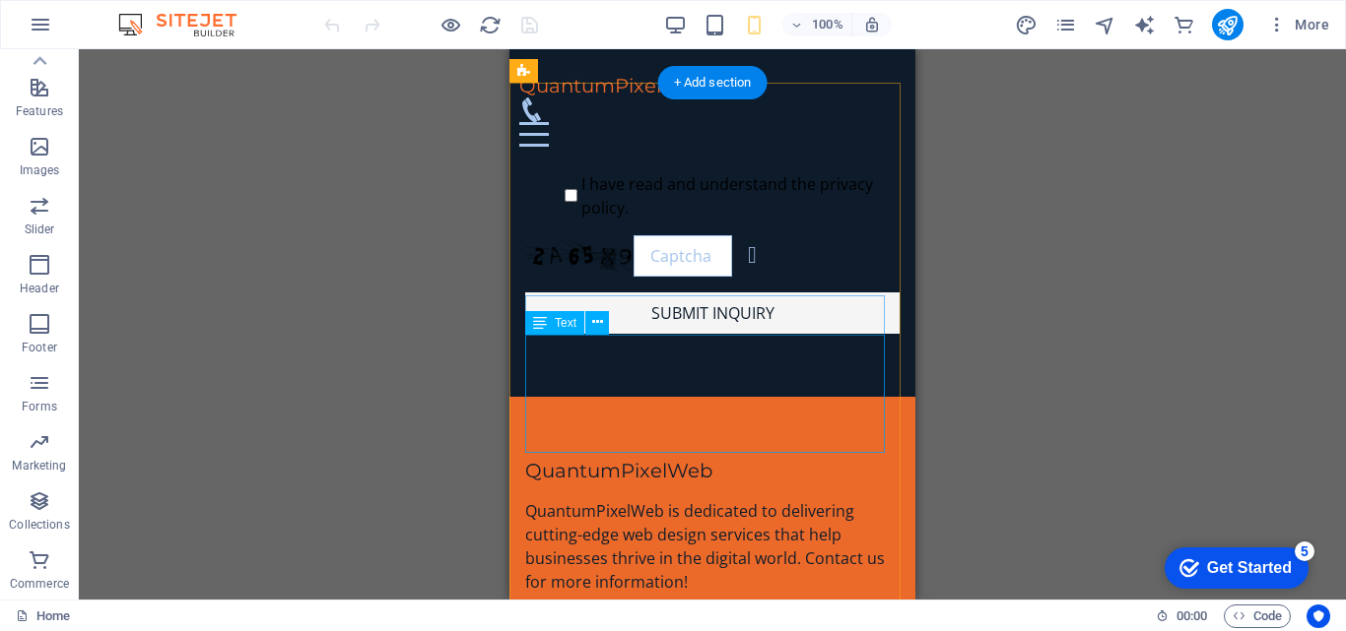
scroll to position [5046, 0]
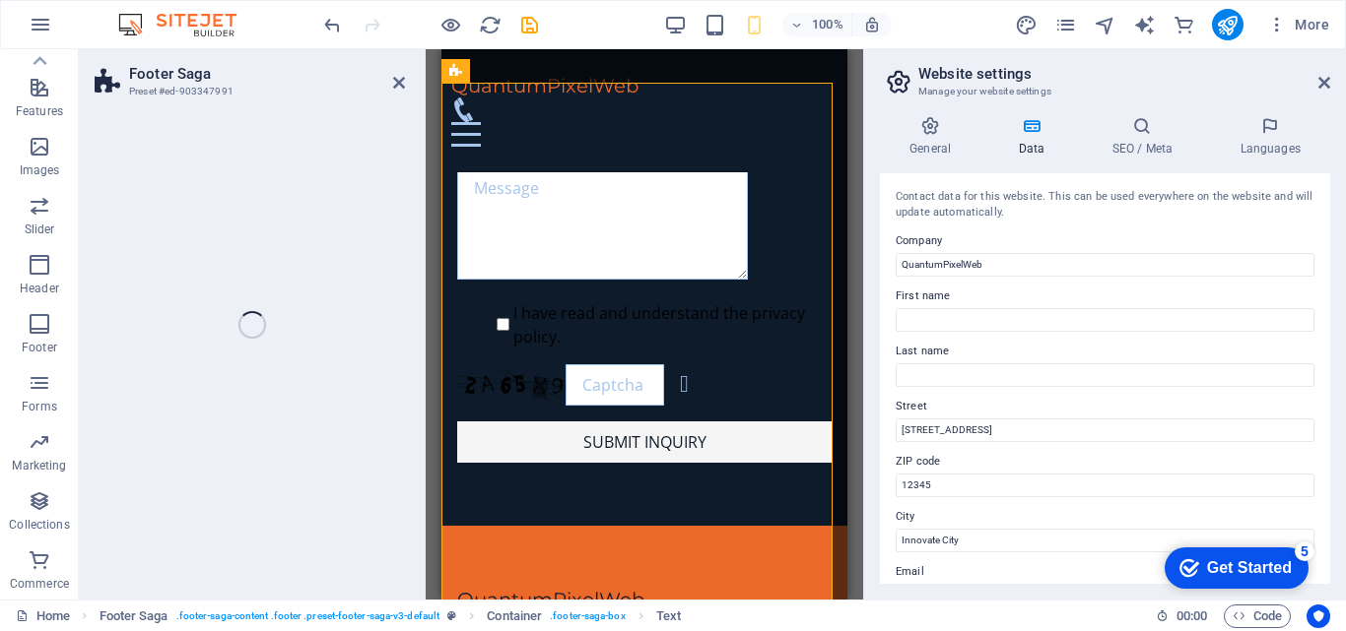
select select "footer"
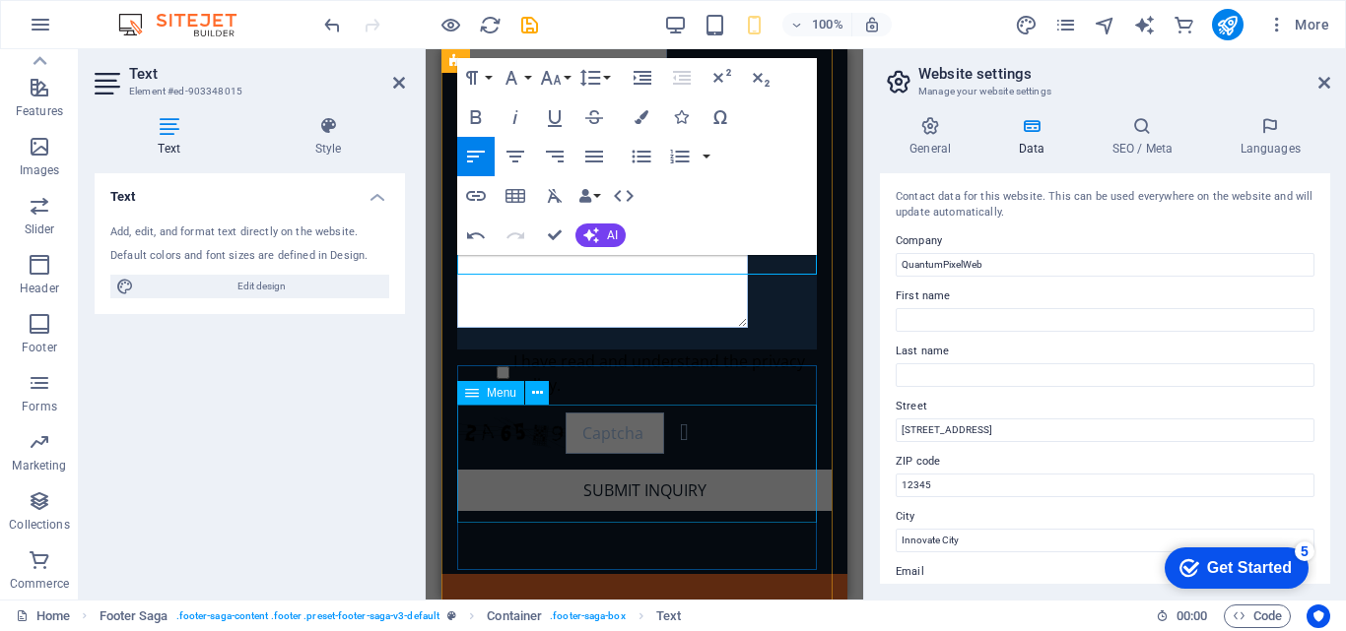
scroll to position [5219, 0]
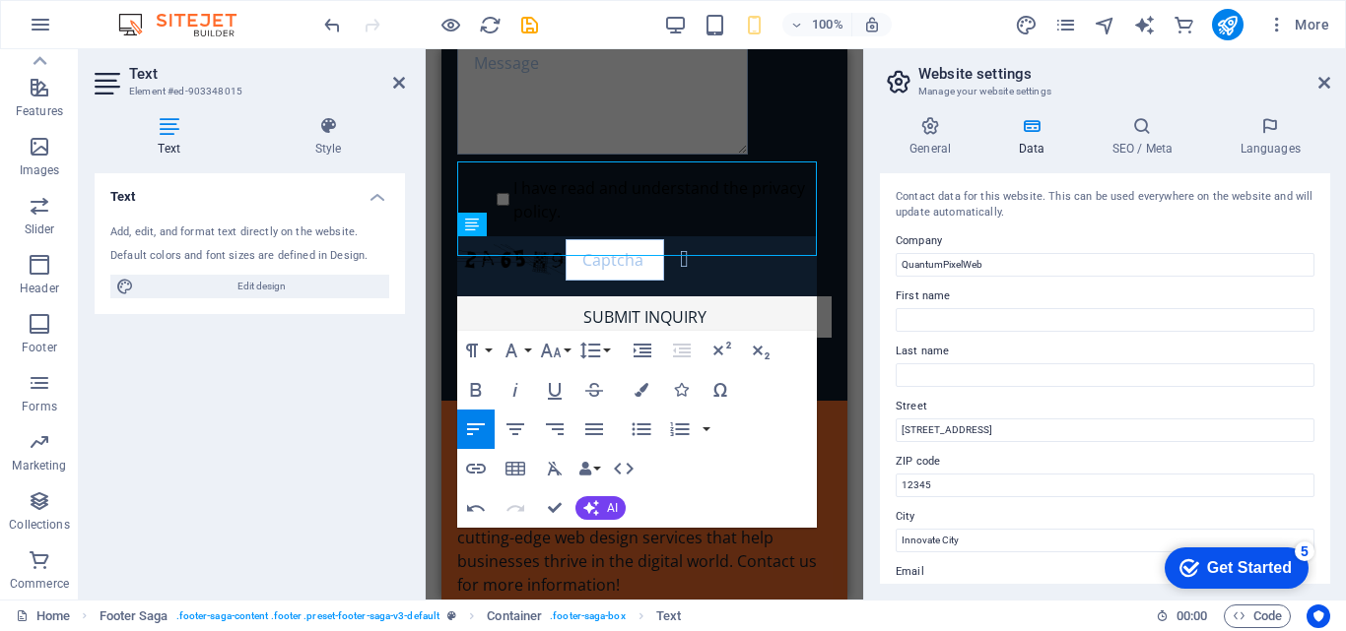
click at [331, 446] on div "Text Add, edit, and format text directly on the website. Default colors and fon…" at bounding box center [250, 378] width 310 height 411
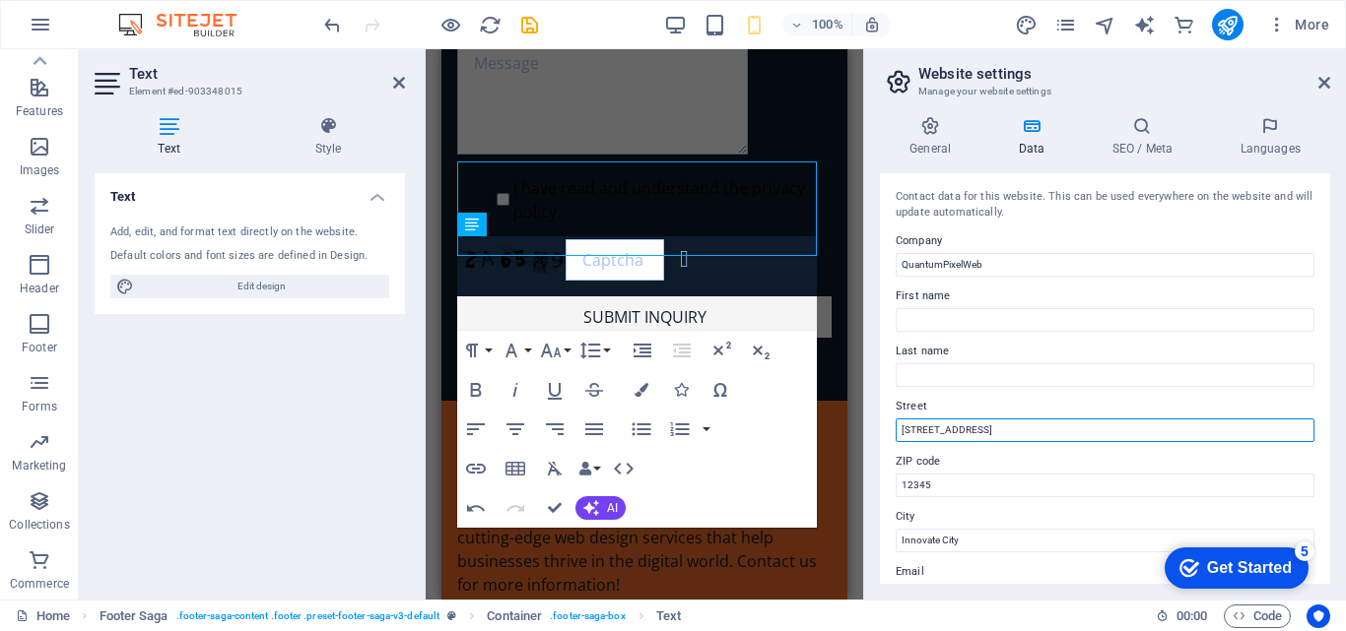
drag, startPoint x: 994, startPoint y: 429, endPoint x: 853, endPoint y: 435, distance: 141.0
click at [853, 435] on div "Home Favorites Elements Columns Content Boxes Accordion Tables Features Images …" at bounding box center [673, 324] width 1346 height 551
type input "Welkom"
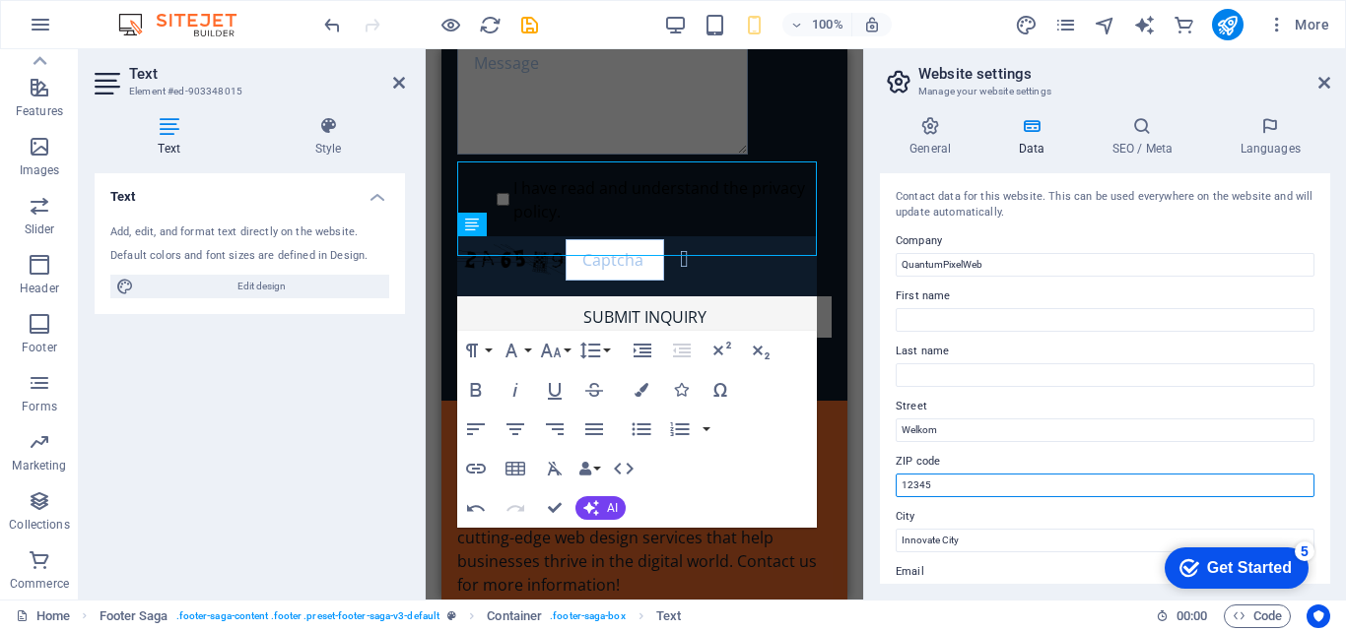
drag, startPoint x: 951, startPoint y: 482, endPoint x: 804, endPoint y: 503, distance: 148.4
click at [804, 503] on div "Home Favorites Elements Columns Content Boxes Accordion Tables Features Images …" at bounding box center [673, 324] width 1346 height 551
type input "9459"
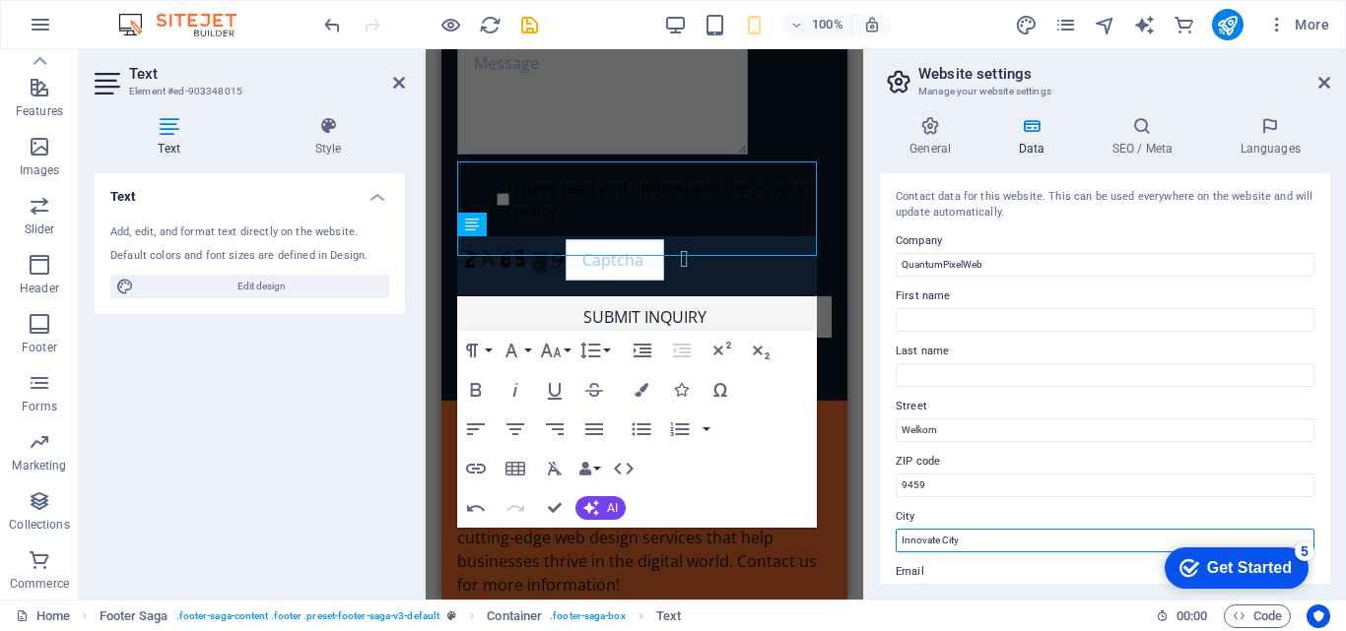
drag, startPoint x: 964, startPoint y: 548, endPoint x: 878, endPoint y: 532, distance: 88.1
click at [878, 532] on div "General Data SEO / Meta Languages Website name quantumpixelweb.co.za Logo Drag …" at bounding box center [1105, 349] width 482 height 499
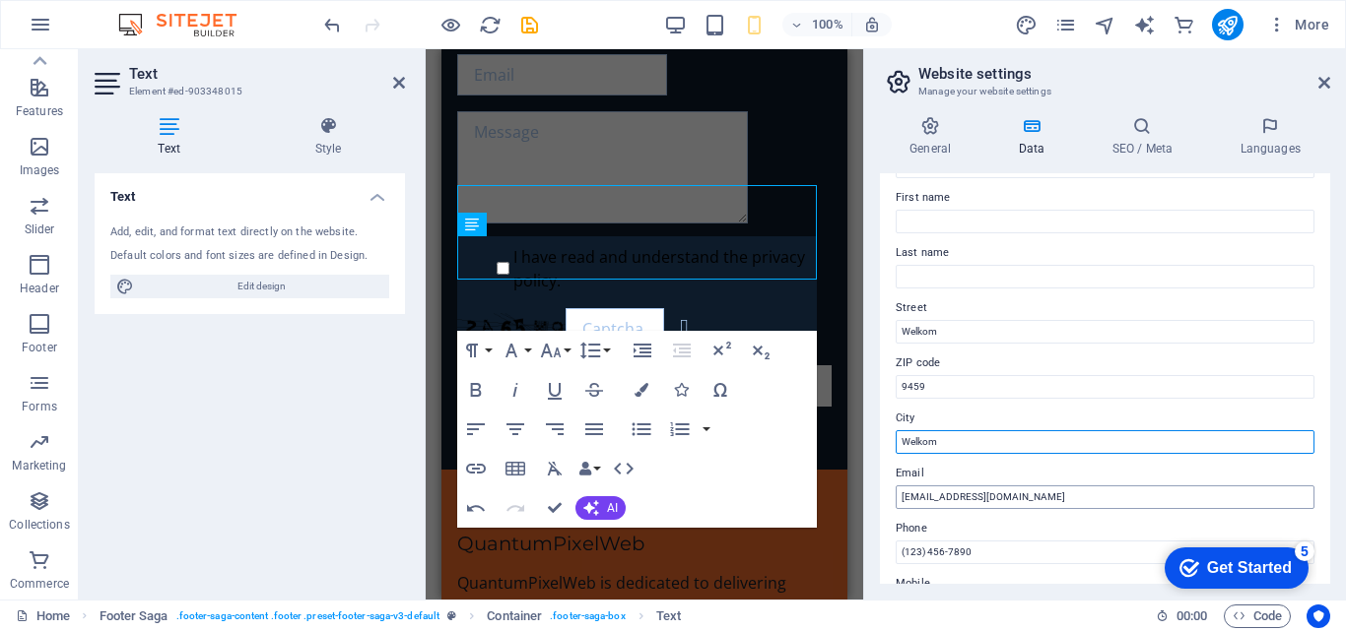
scroll to position [197, 0]
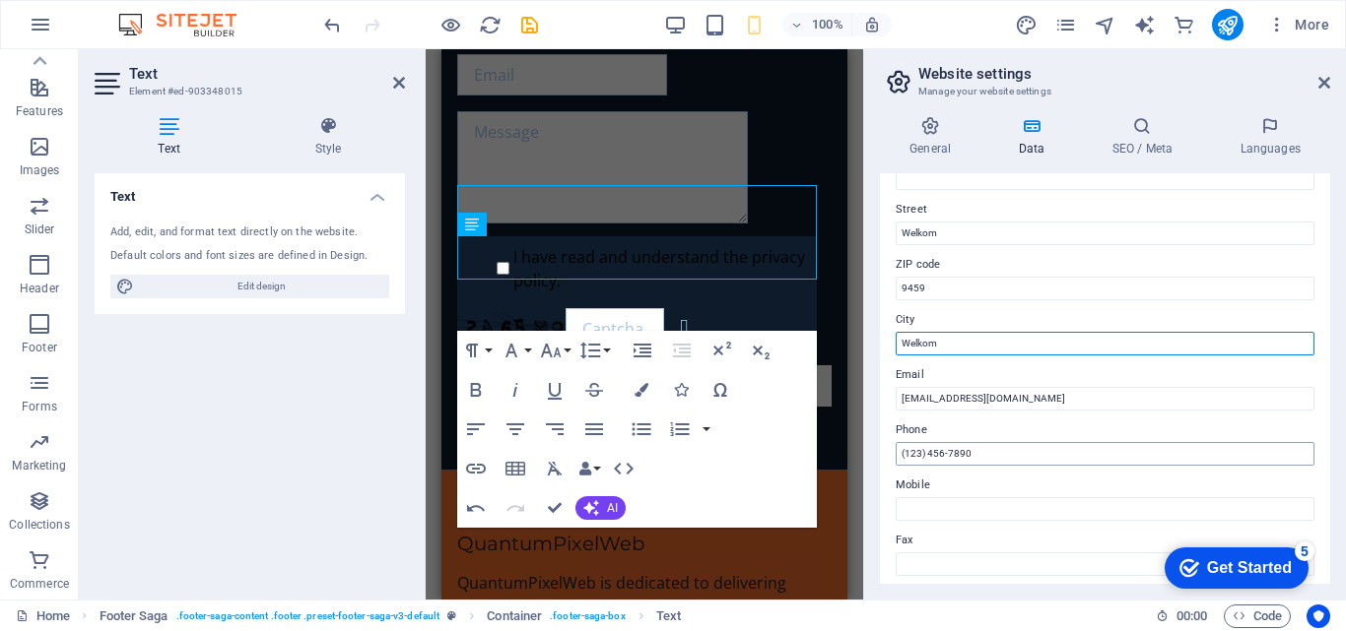
type input "Welkom"
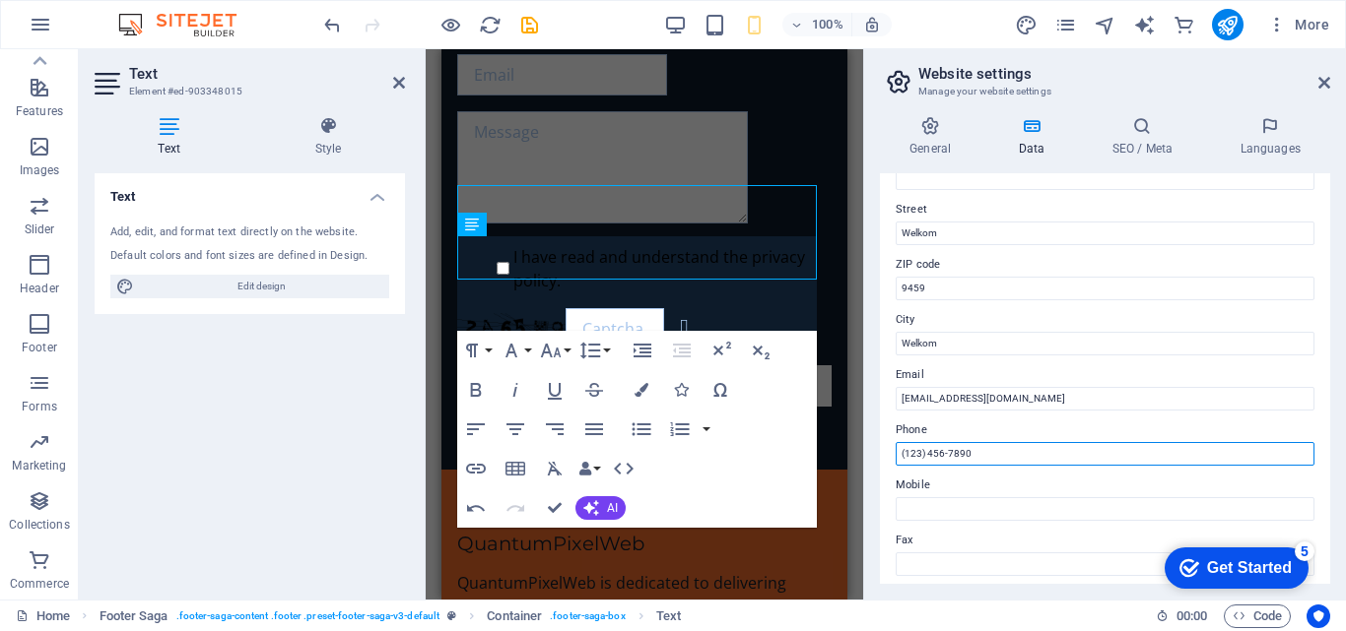
click at [1021, 454] on input "(123) 456-7890" at bounding box center [1104, 454] width 419 height 24
drag, startPoint x: 1462, startPoint y: 503, endPoint x: 820, endPoint y: 441, distance: 645.3
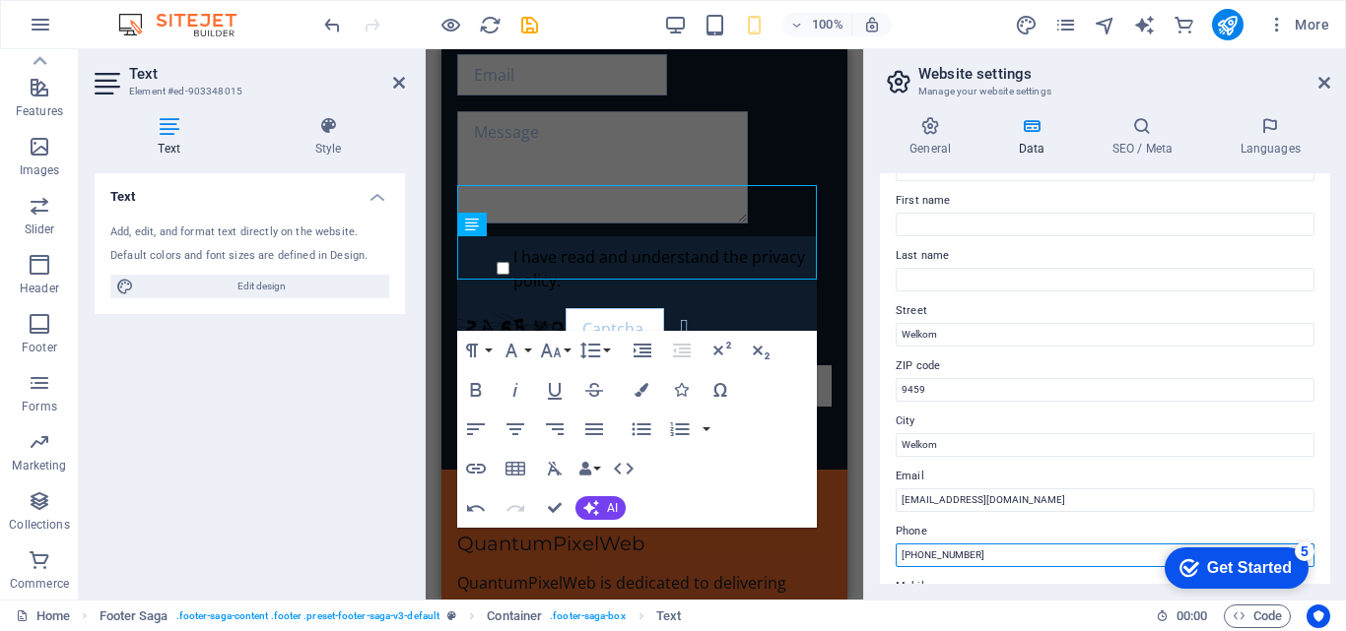
scroll to position [0, 0]
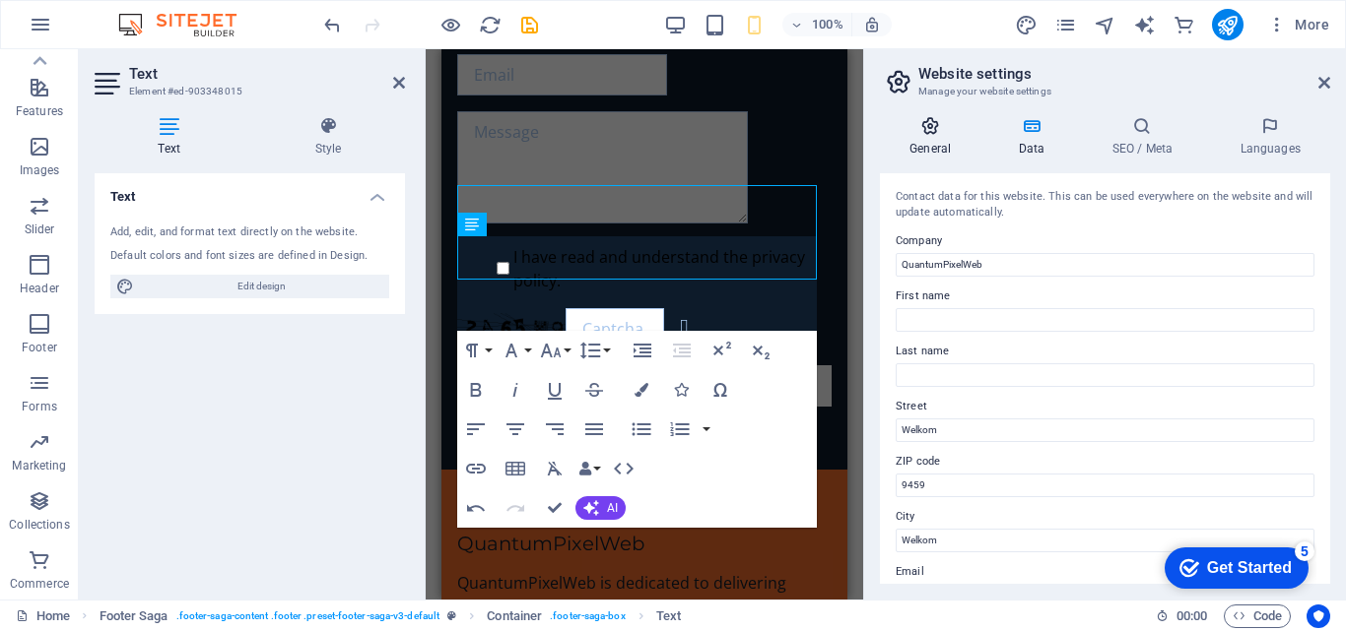
type input "+27628661189"
click at [923, 146] on h4 "General" at bounding box center [934, 136] width 108 height 41
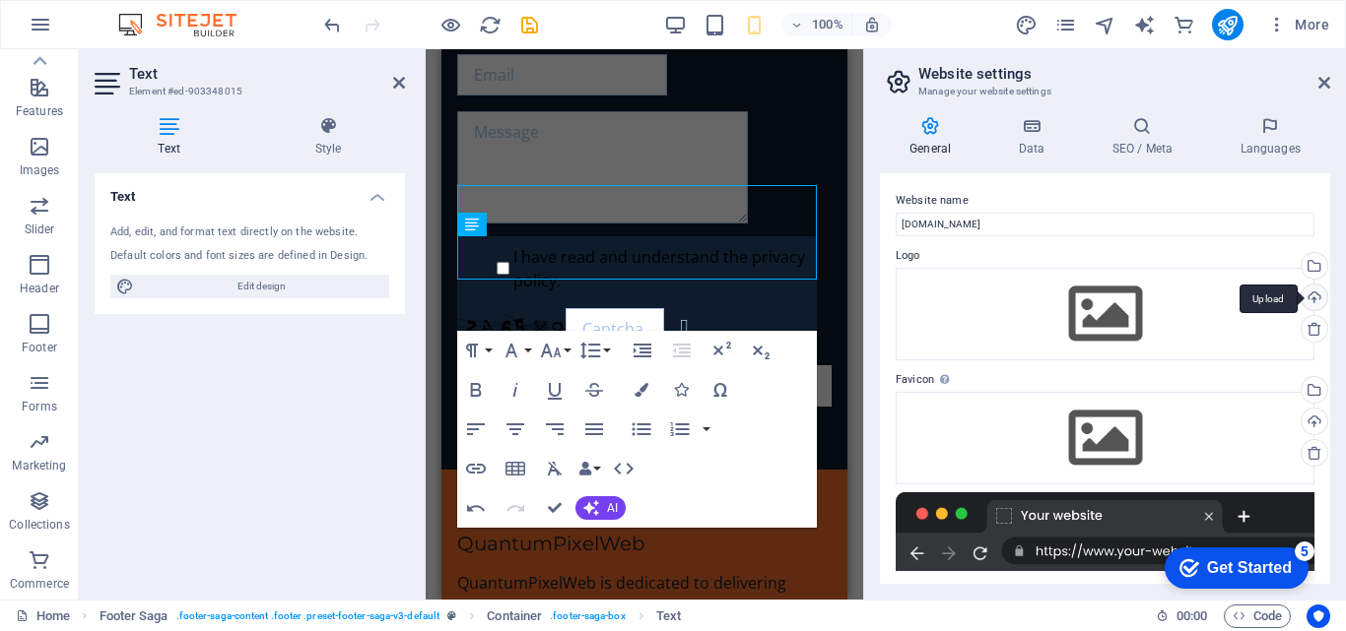
click at [1308, 297] on div "Upload" at bounding box center [1312, 300] width 30 height 30
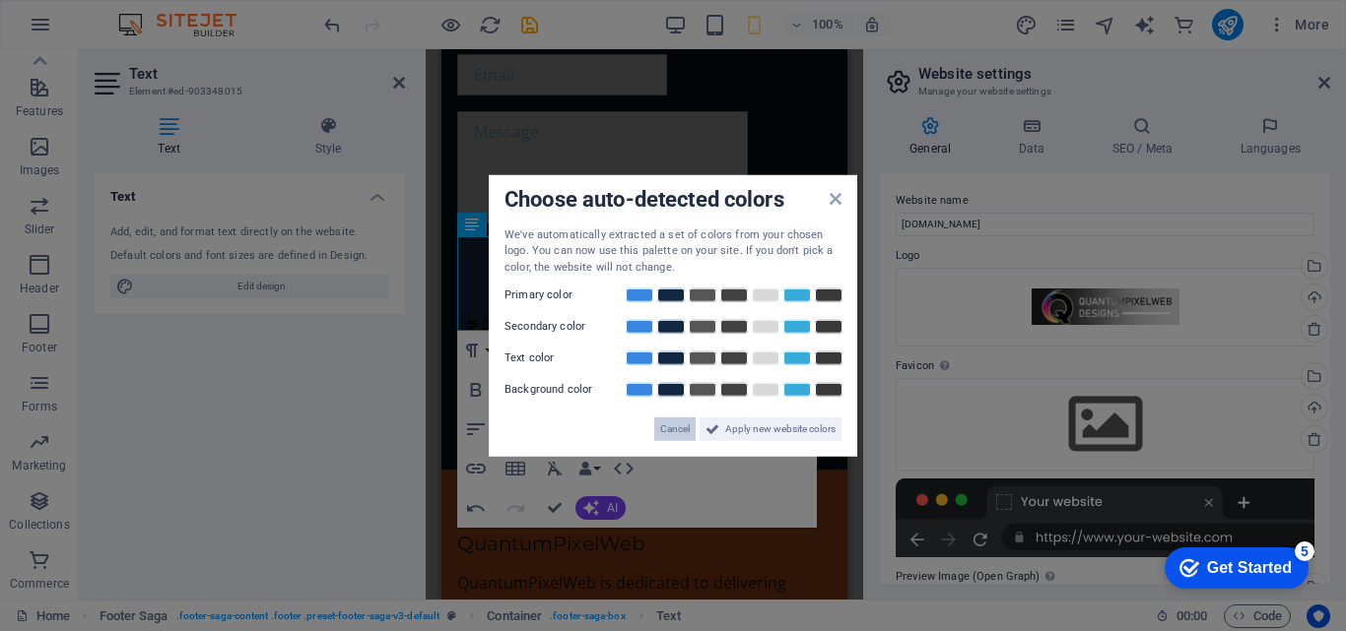
click at [680, 423] on span "Cancel" at bounding box center [675, 430] width 30 height 24
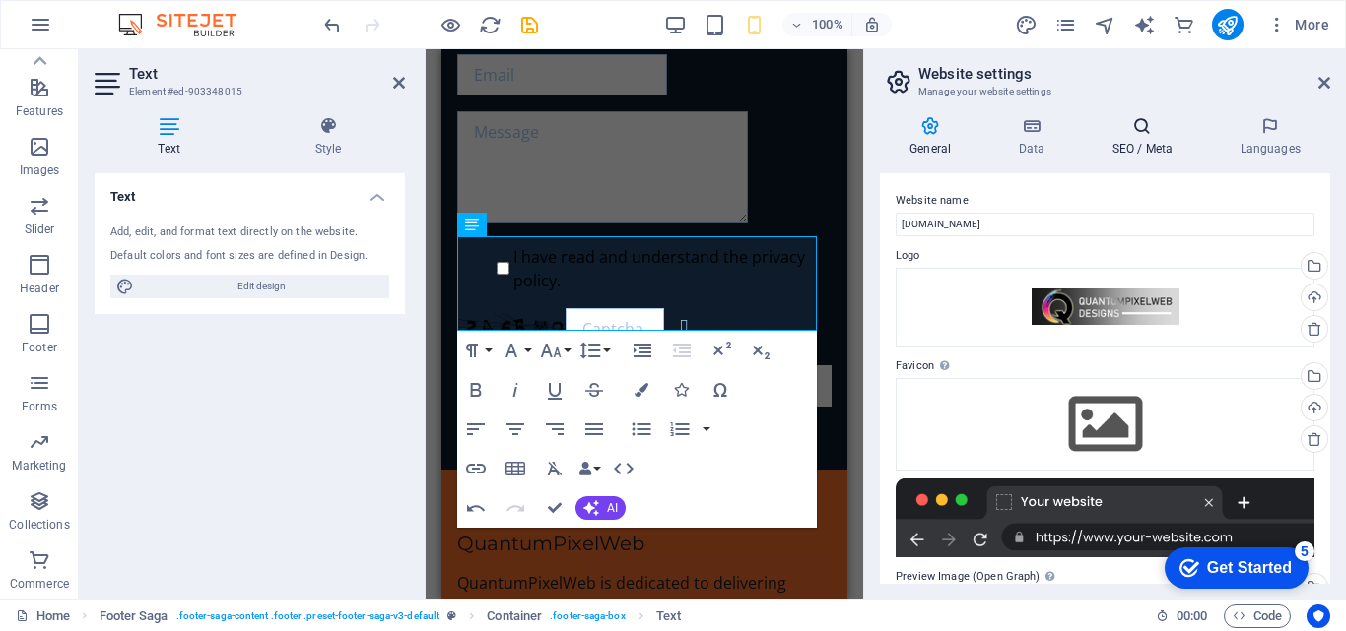
click at [1135, 119] on icon at bounding box center [1142, 126] width 120 height 20
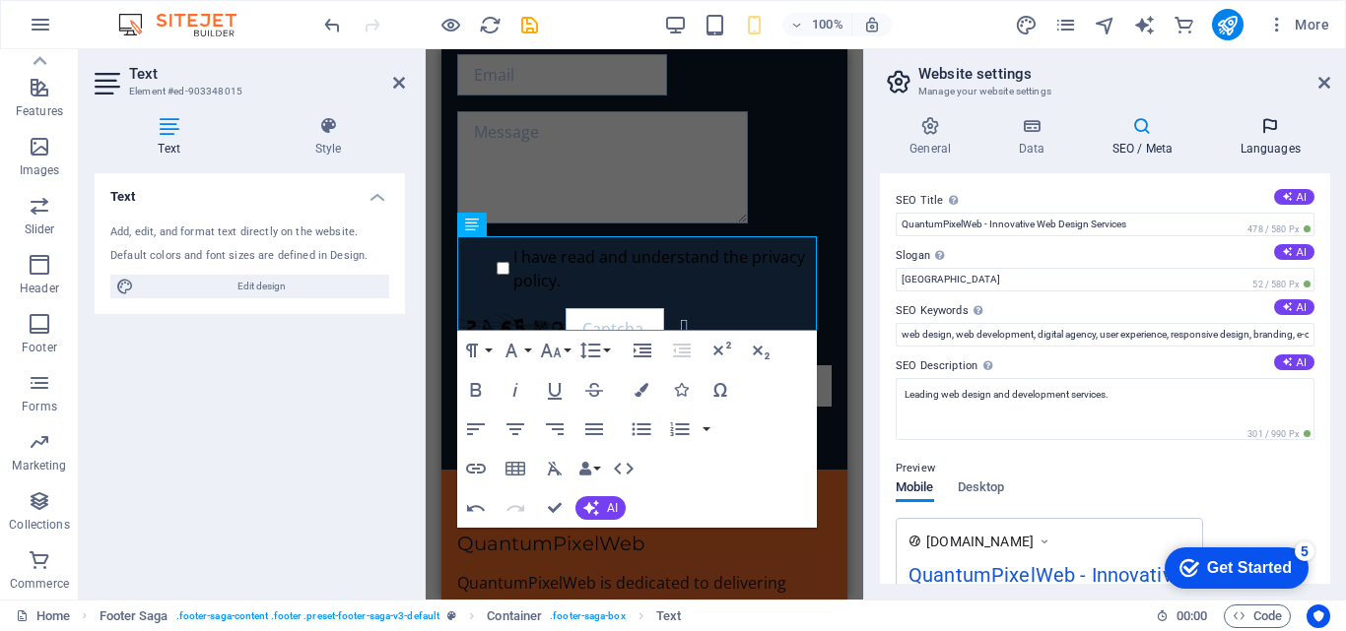
click at [1273, 137] on h4 "Languages" at bounding box center [1270, 136] width 120 height 41
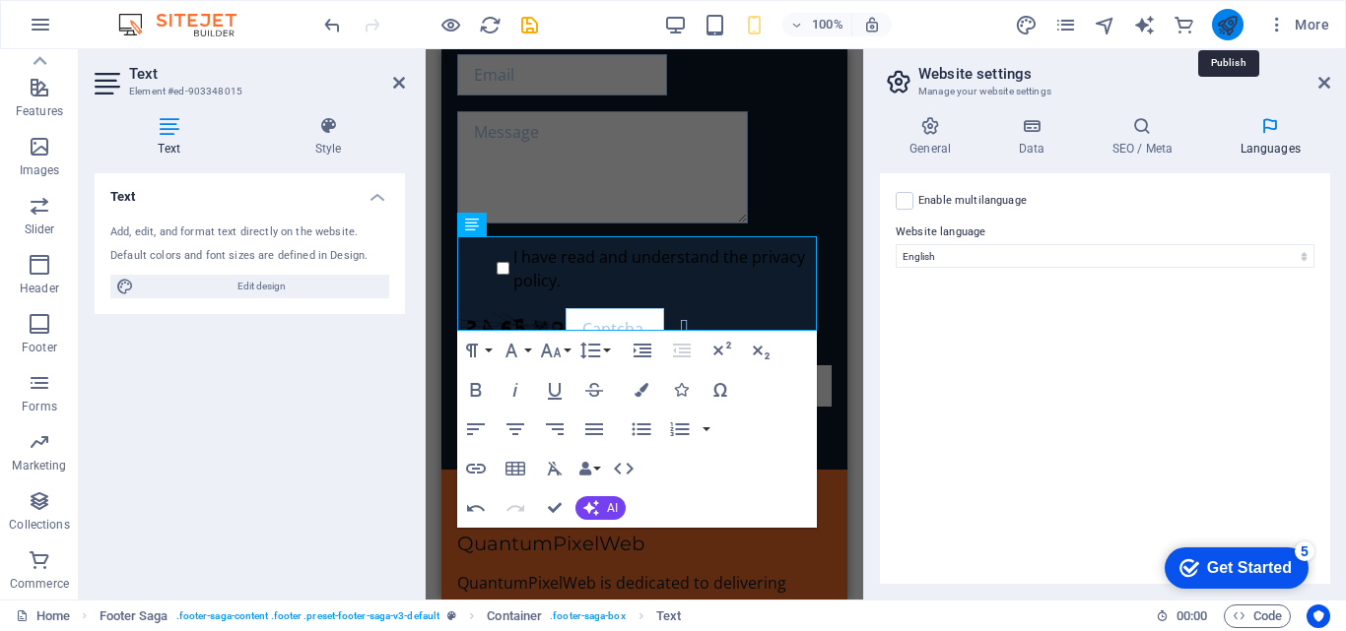
click at [1218, 31] on icon "publish" at bounding box center [1227, 25] width 23 height 23
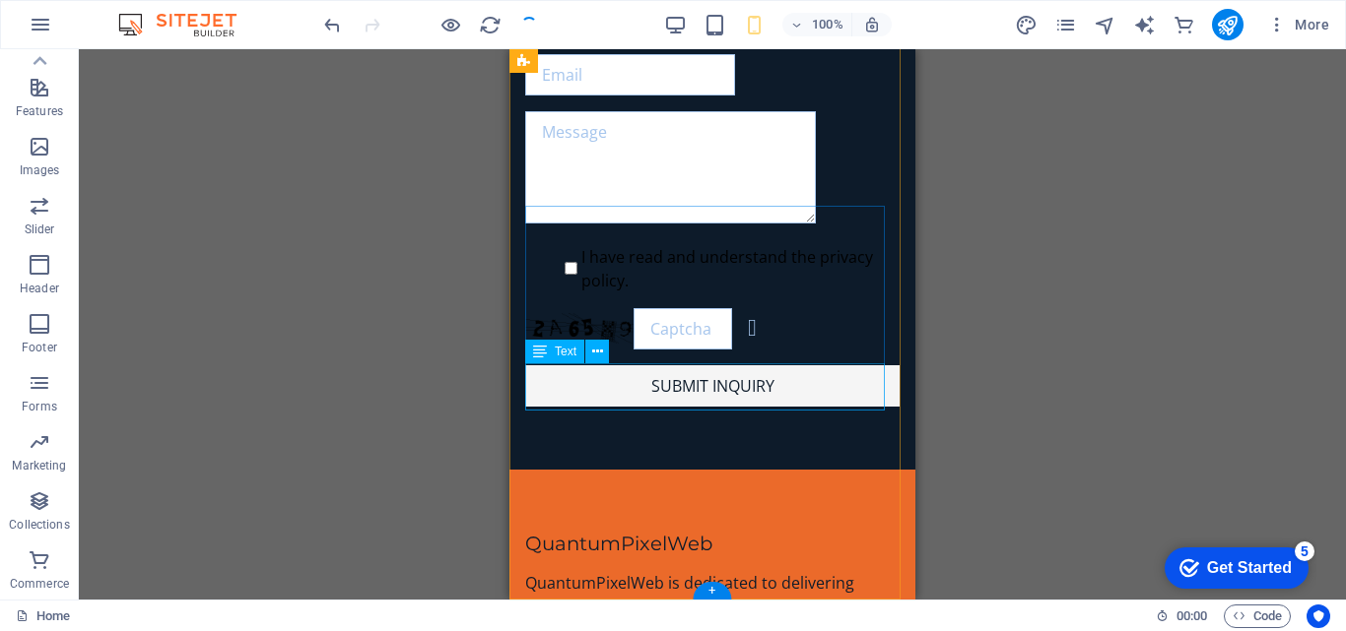
scroll to position [5336, 0]
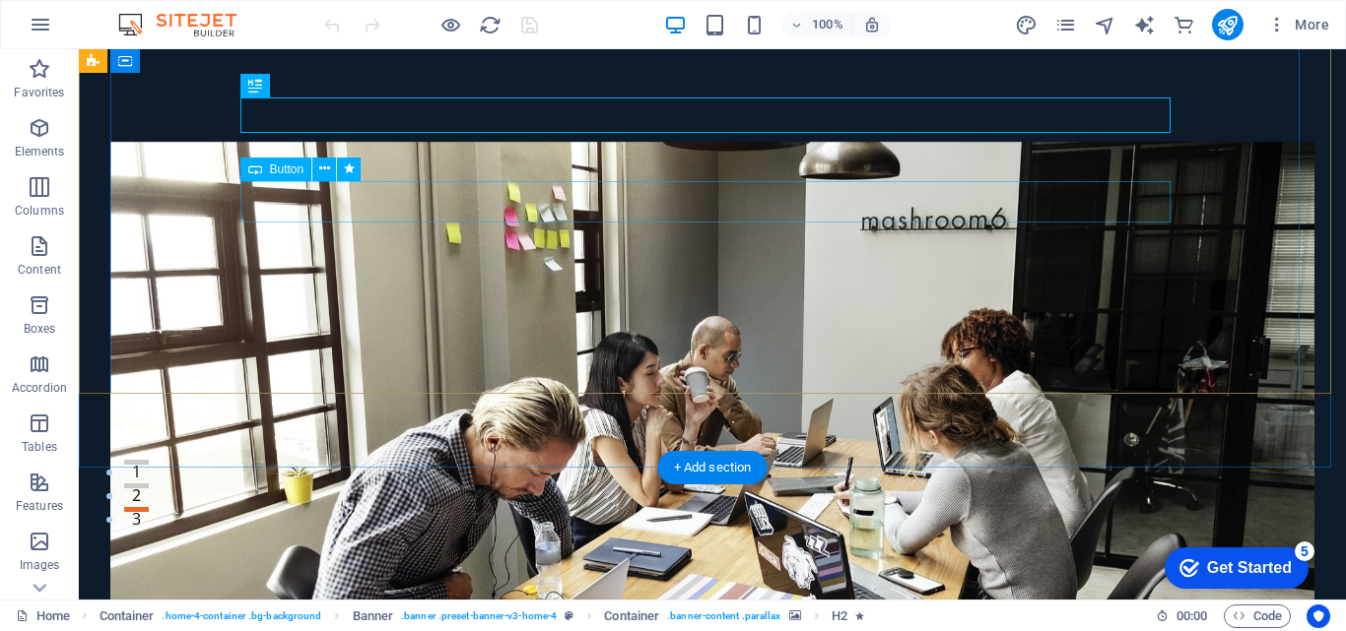
scroll to position [296, 0]
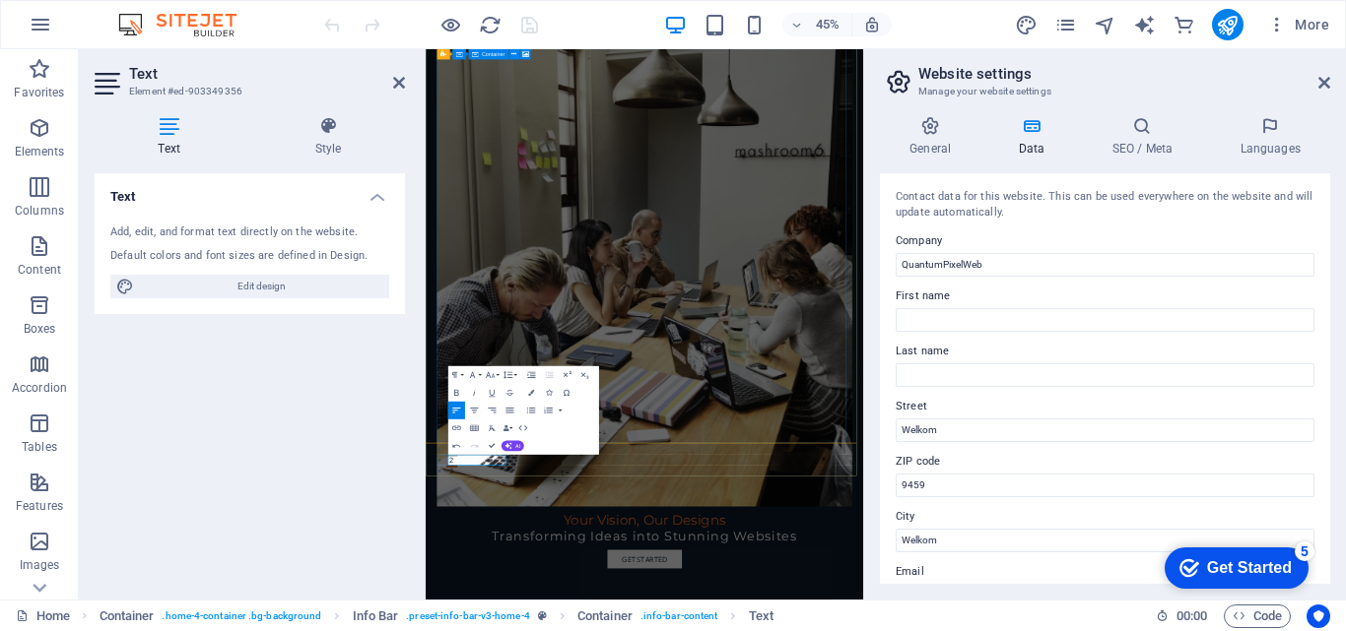
click at [1324, 80] on icon at bounding box center [1324, 83] width 12 height 16
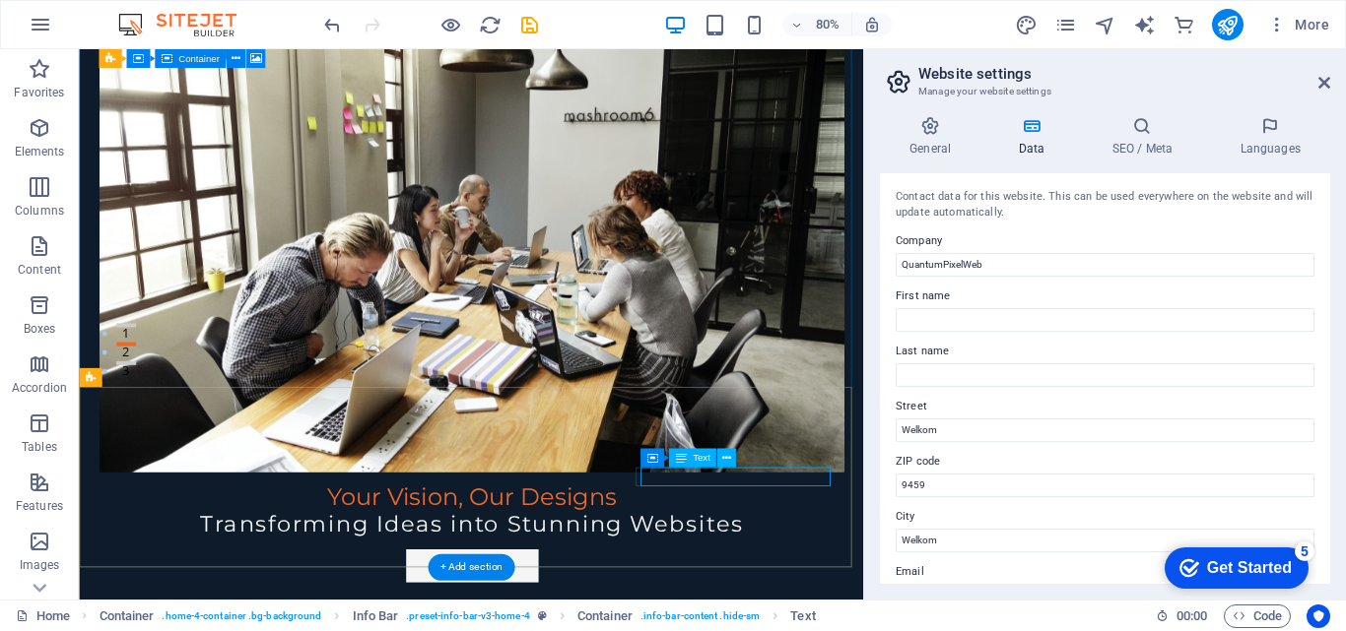
click at [722, 461] on icon at bounding box center [726, 458] width 9 height 17
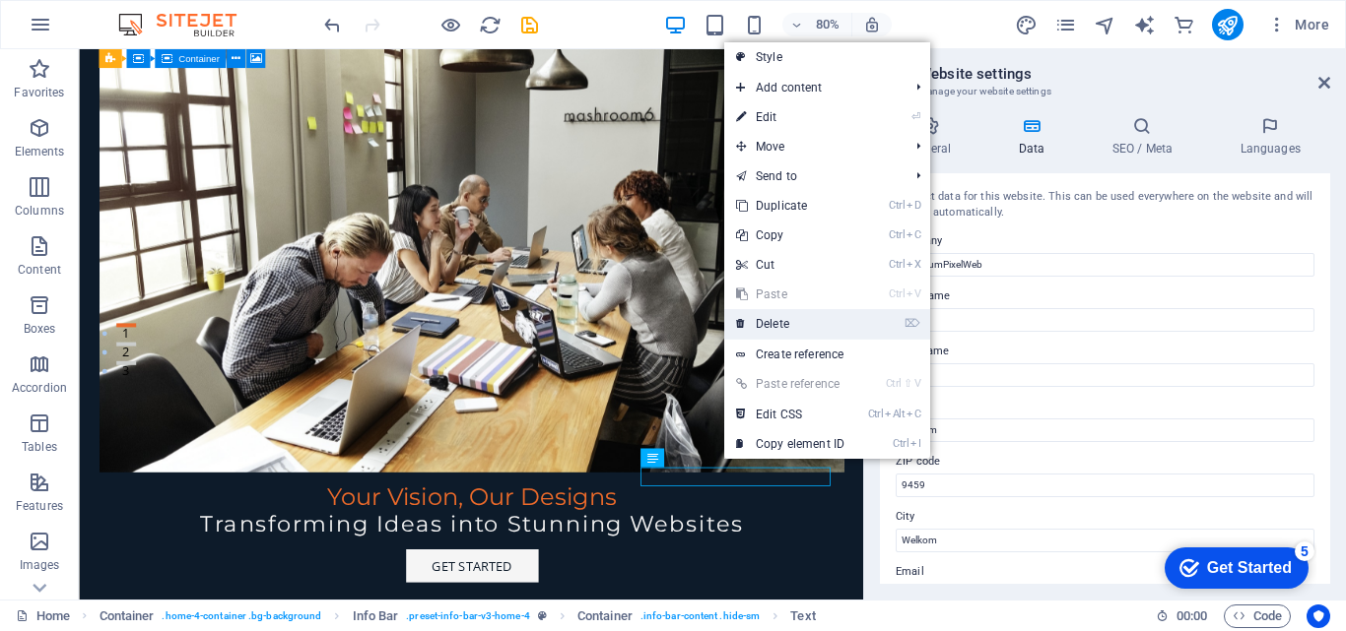
click at [779, 321] on link "⌦ Delete" at bounding box center [790, 324] width 132 height 30
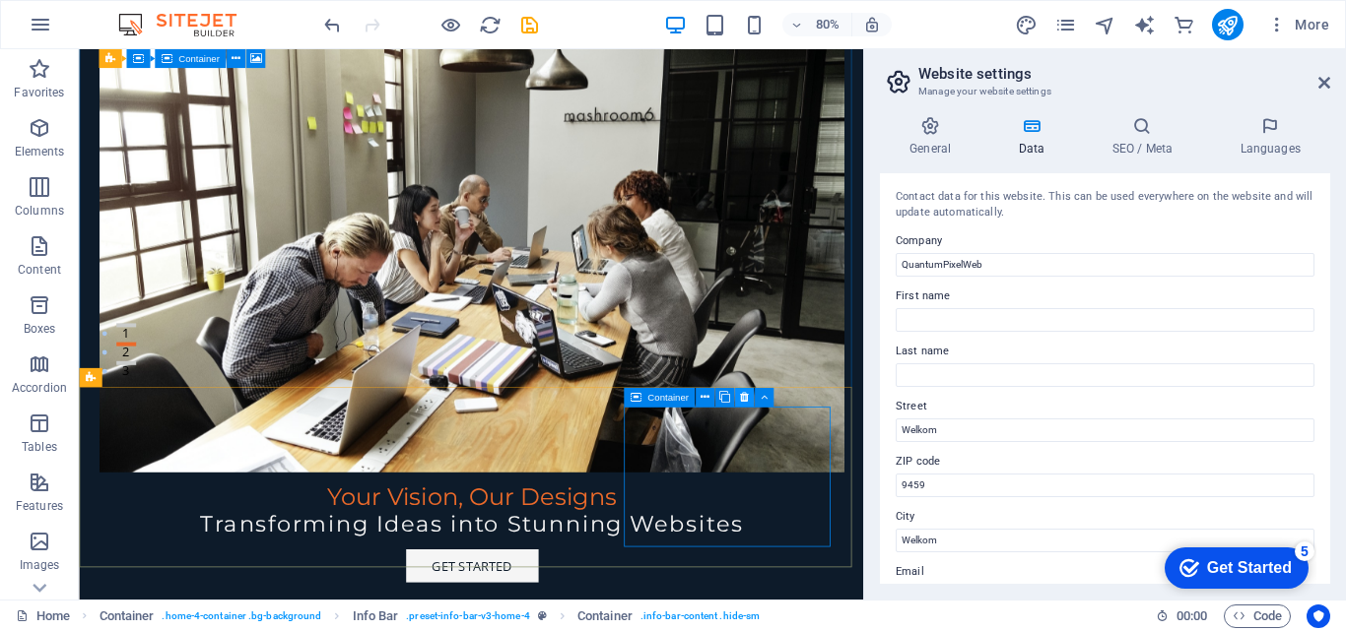
click at [740, 398] on icon at bounding box center [744, 397] width 9 height 17
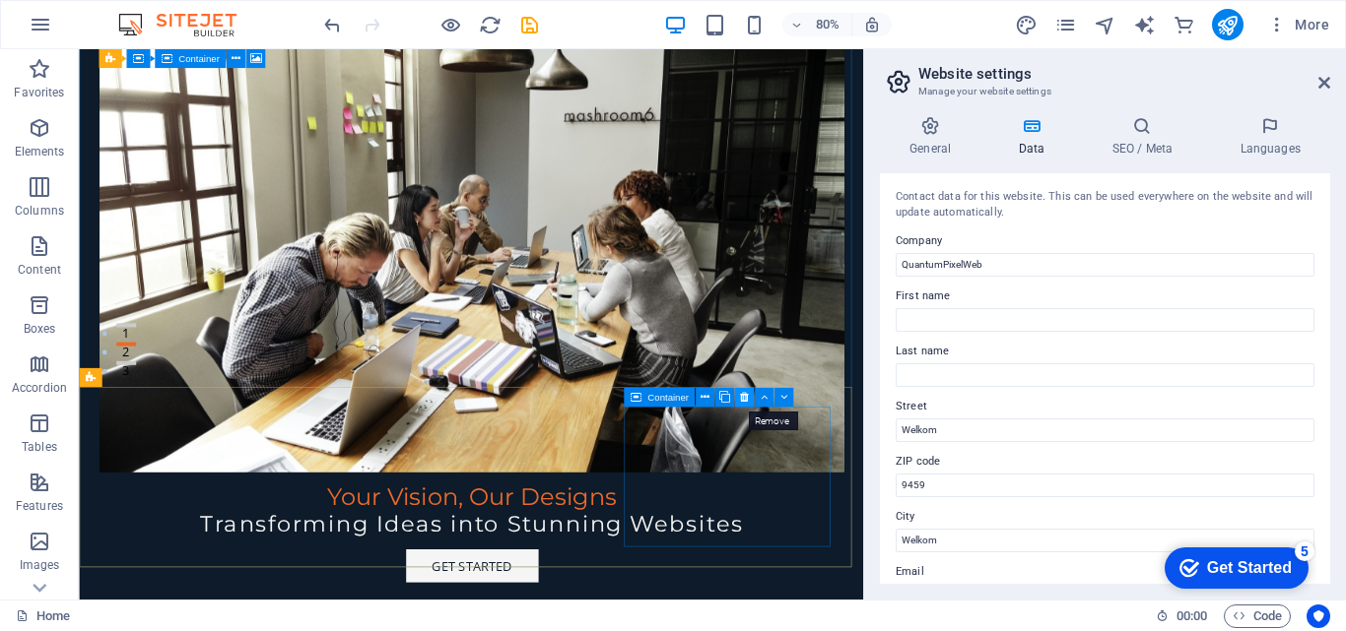
click at [741, 401] on icon at bounding box center [744, 397] width 9 height 17
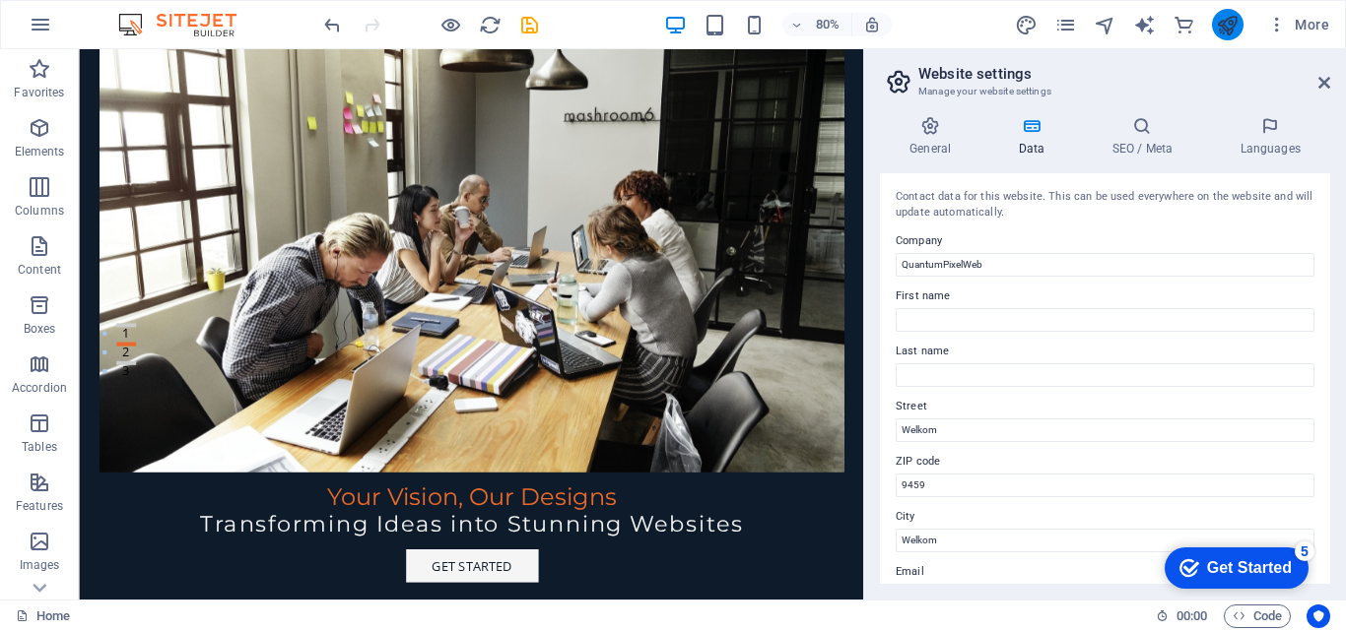
drag, startPoint x: 1213, startPoint y: 30, endPoint x: 937, endPoint y: 4, distance: 277.0
click at [1213, 30] on button "publish" at bounding box center [1228, 25] width 32 height 32
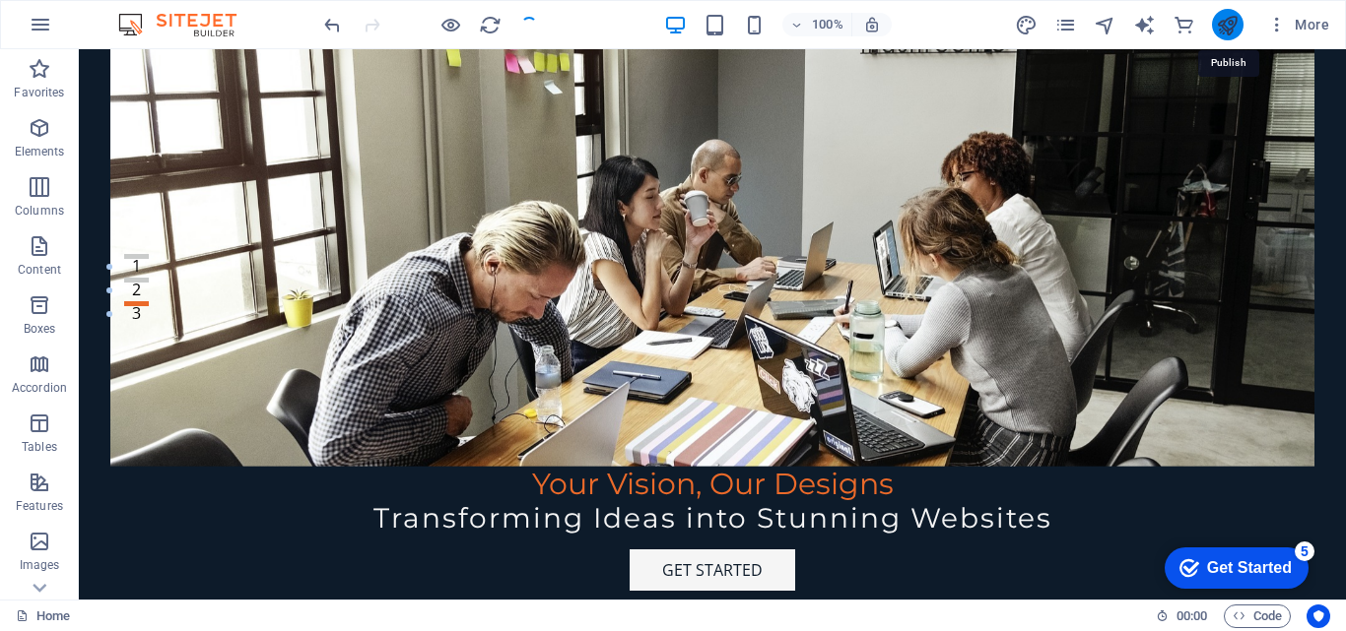
click at [1229, 20] on icon "publish" at bounding box center [1227, 25] width 23 height 23
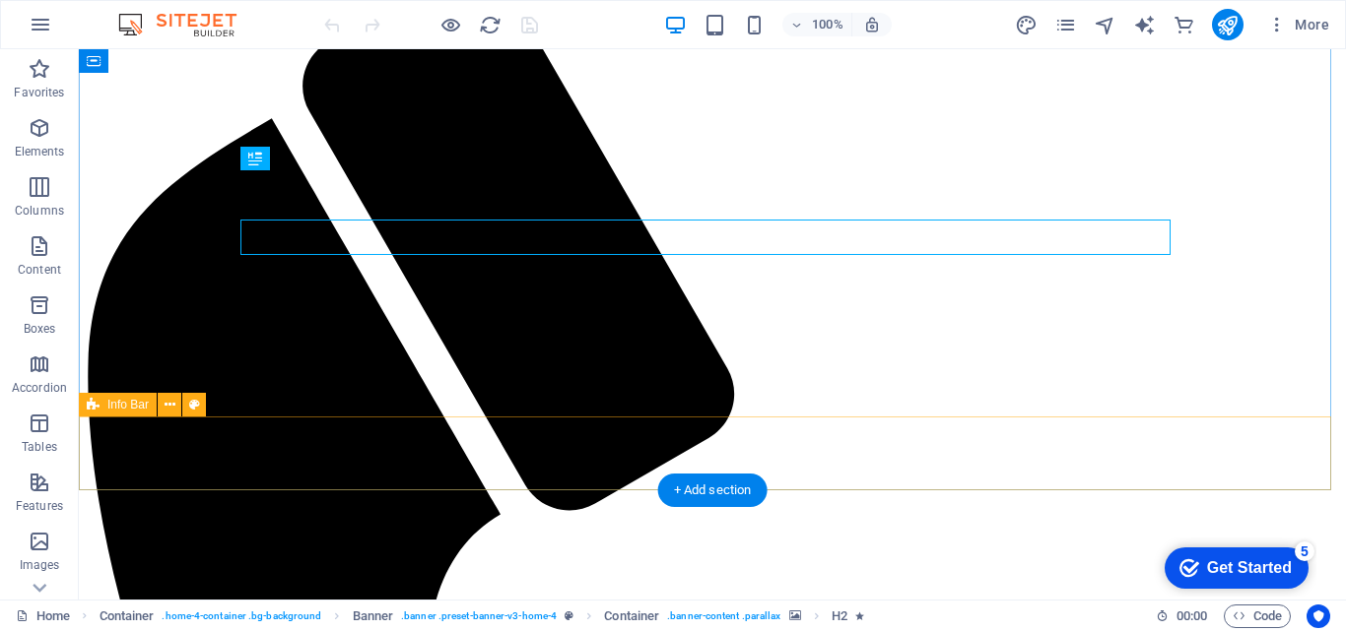
scroll to position [99, 0]
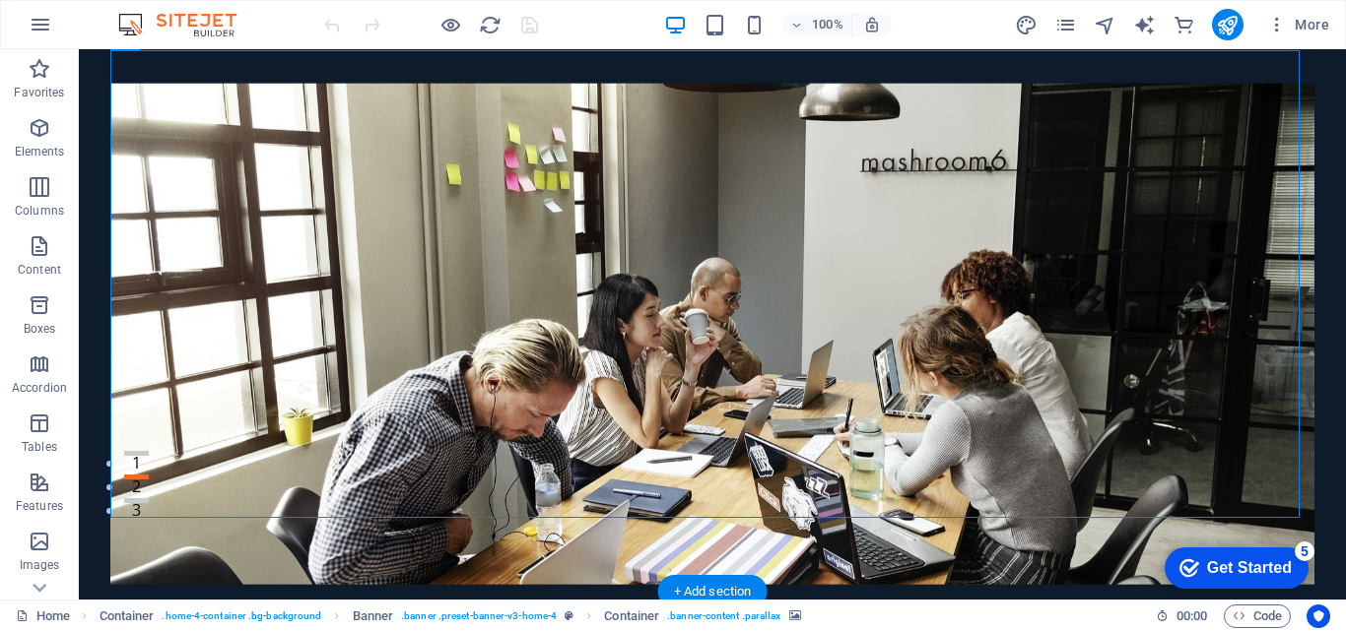
click at [945, 426] on figure at bounding box center [712, 333] width 1204 height 501
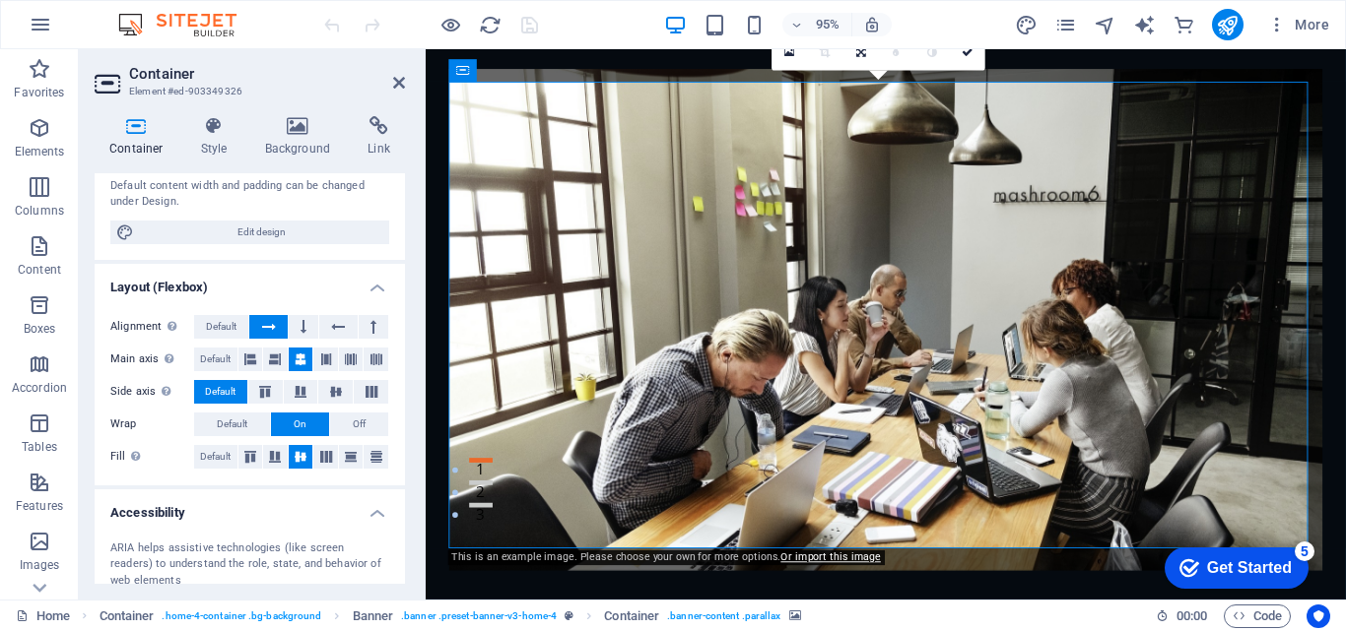
scroll to position [197, 0]
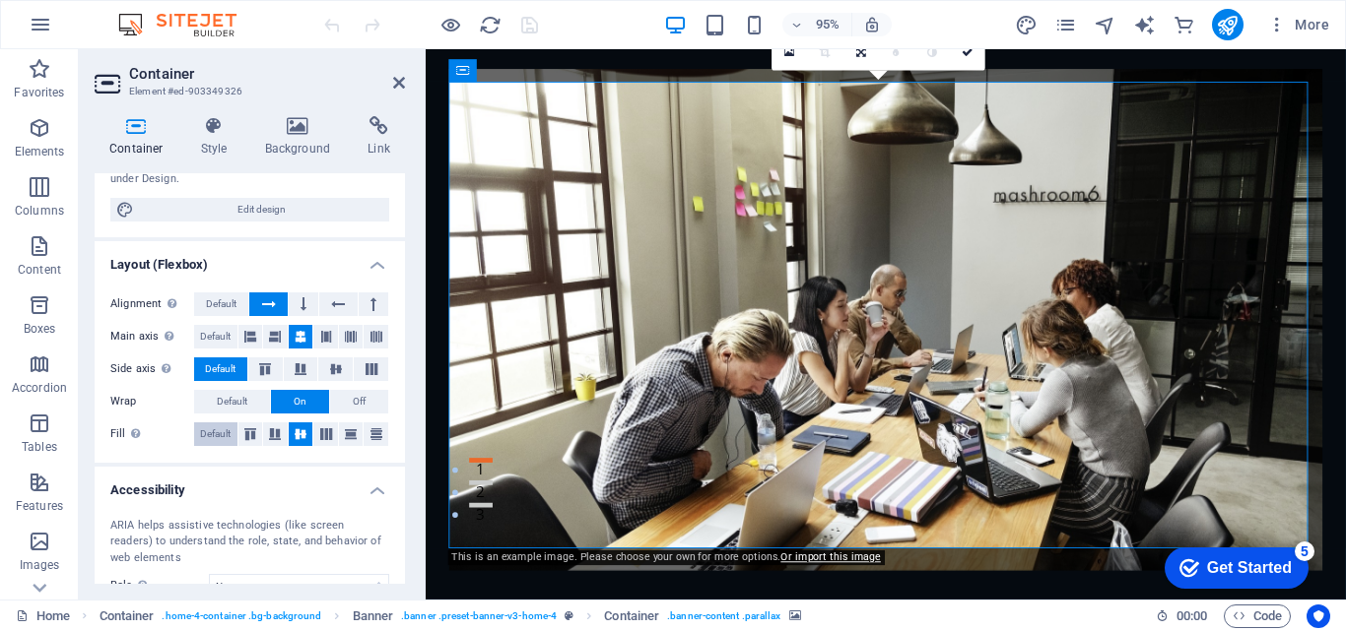
click at [226, 431] on span "Default" at bounding box center [215, 435] width 31 height 24
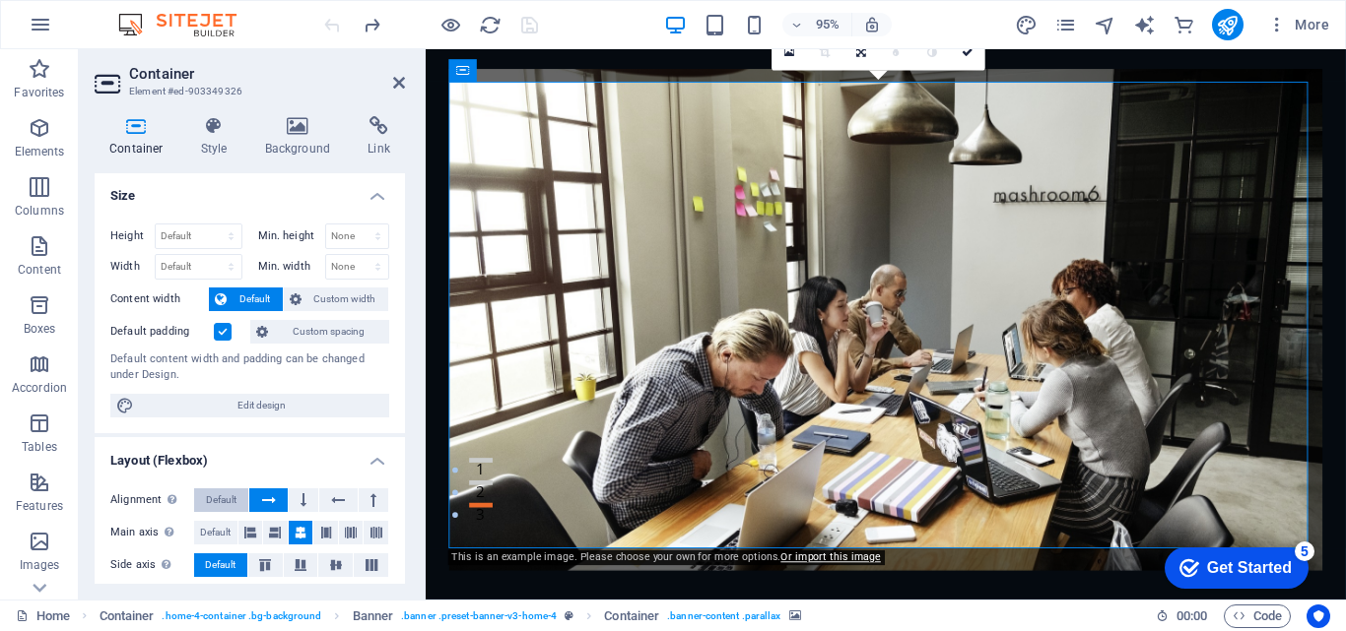
scroll to position [0, 0]
click at [309, 121] on icon at bounding box center [298, 126] width 96 height 20
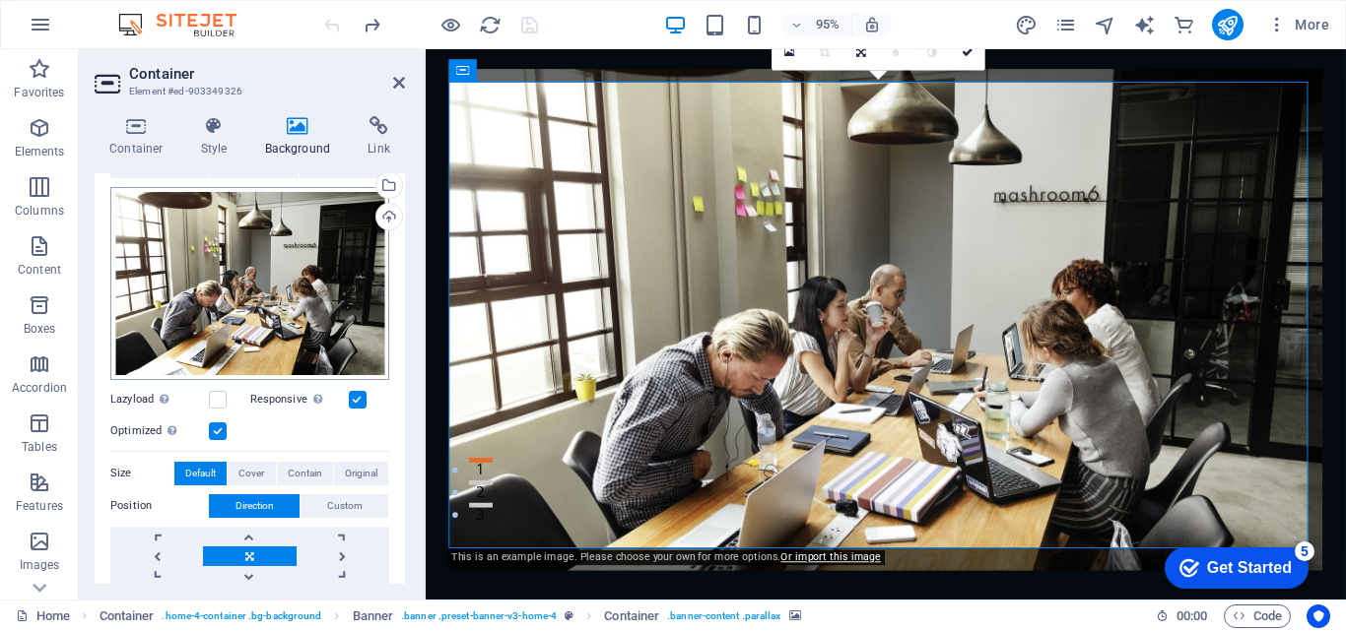
scroll to position [197, 0]
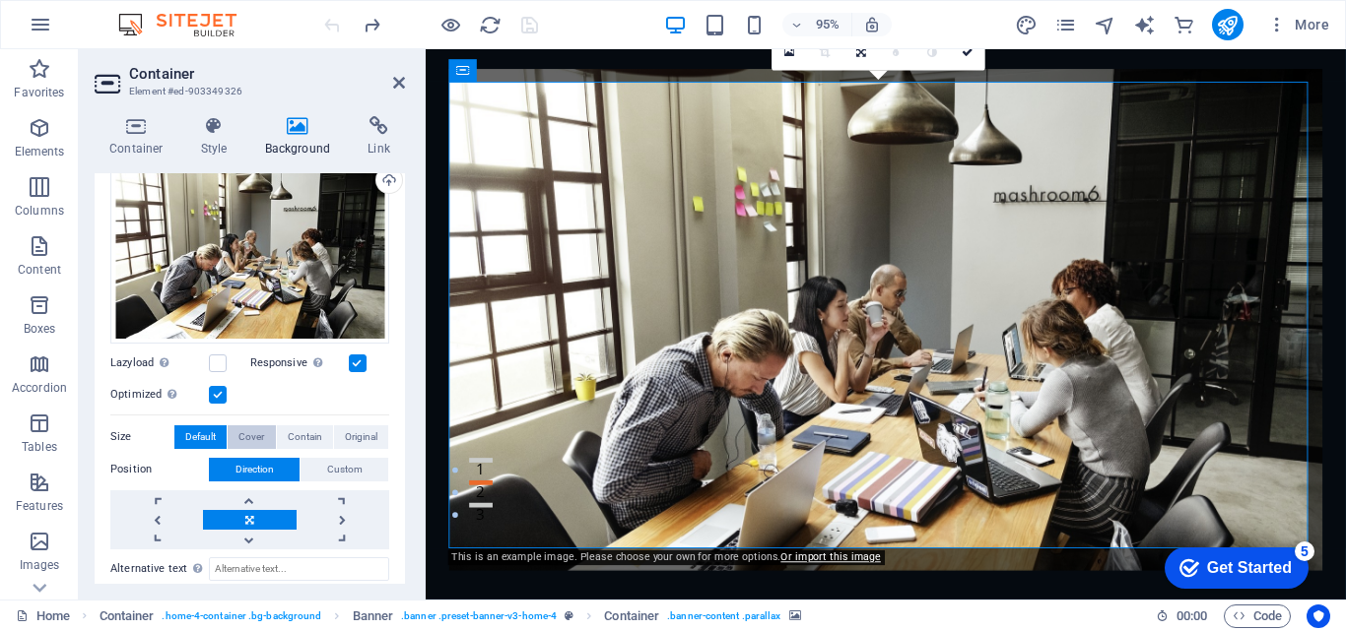
click at [255, 439] on span "Cover" at bounding box center [251, 438] width 26 height 24
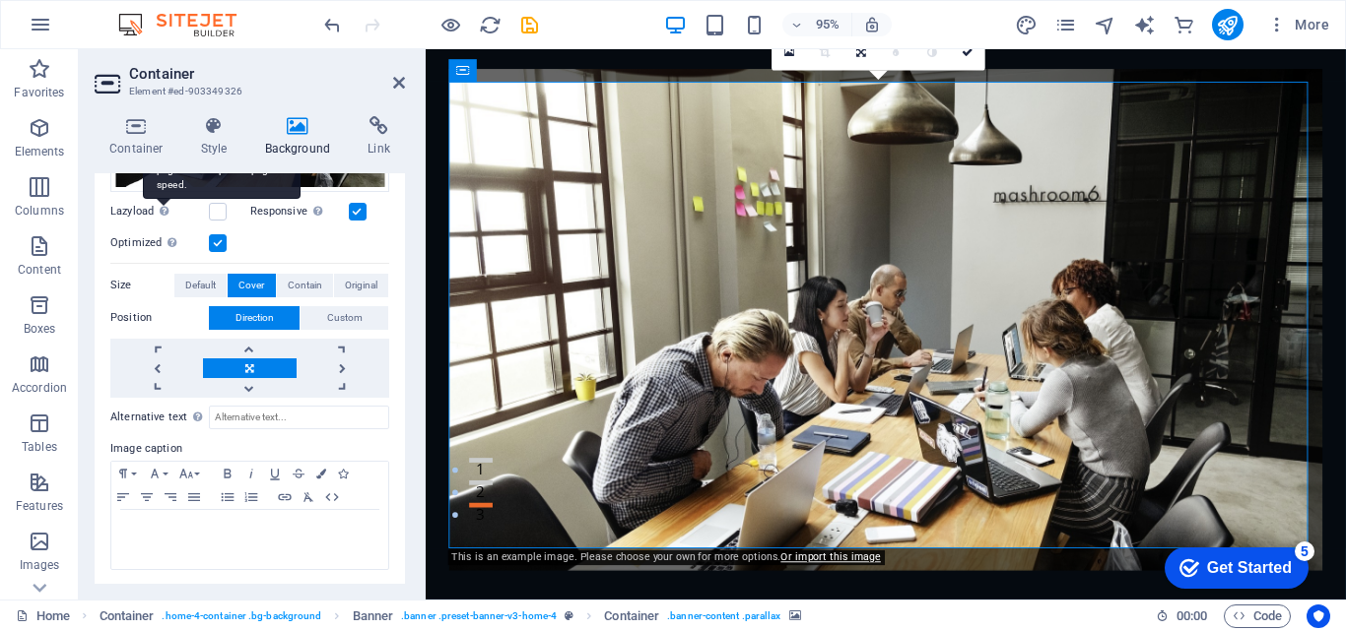
scroll to position [250, 0]
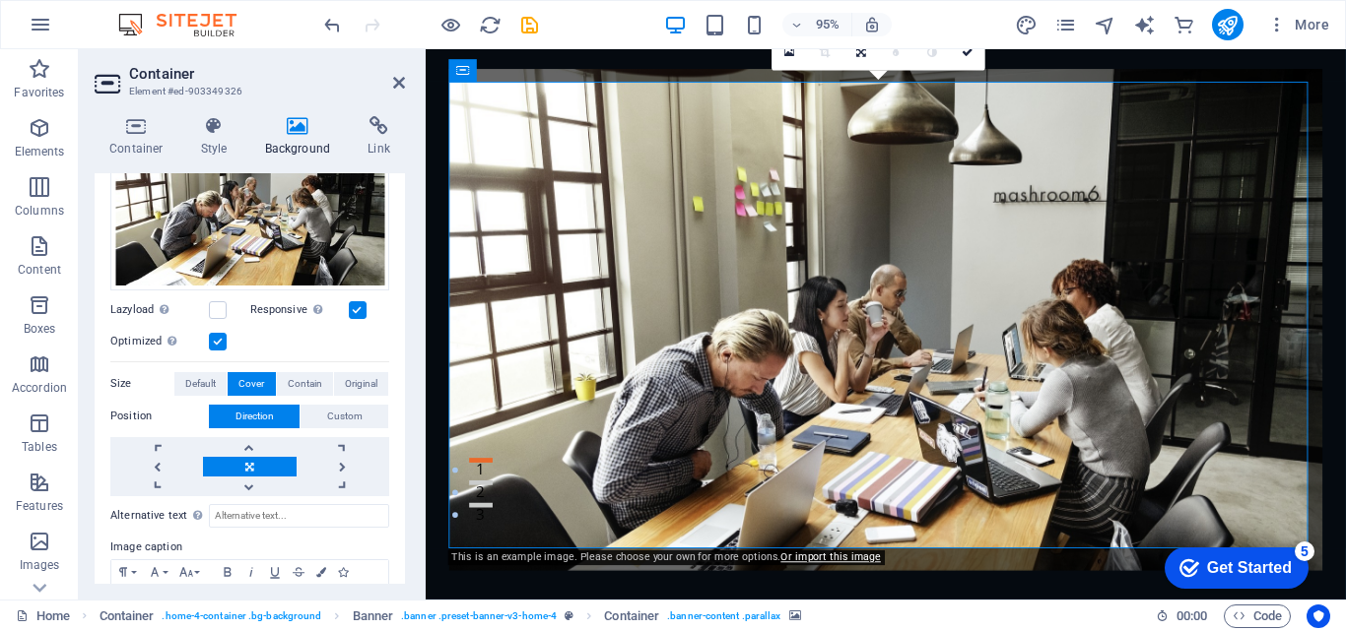
click at [219, 340] on label at bounding box center [218, 342] width 18 height 18
click at [0, 0] on input "Optimized Images are compressed to improve page speed." at bounding box center [0, 0] width 0 height 0
click at [1221, 23] on icon "publish" at bounding box center [1227, 25] width 23 height 23
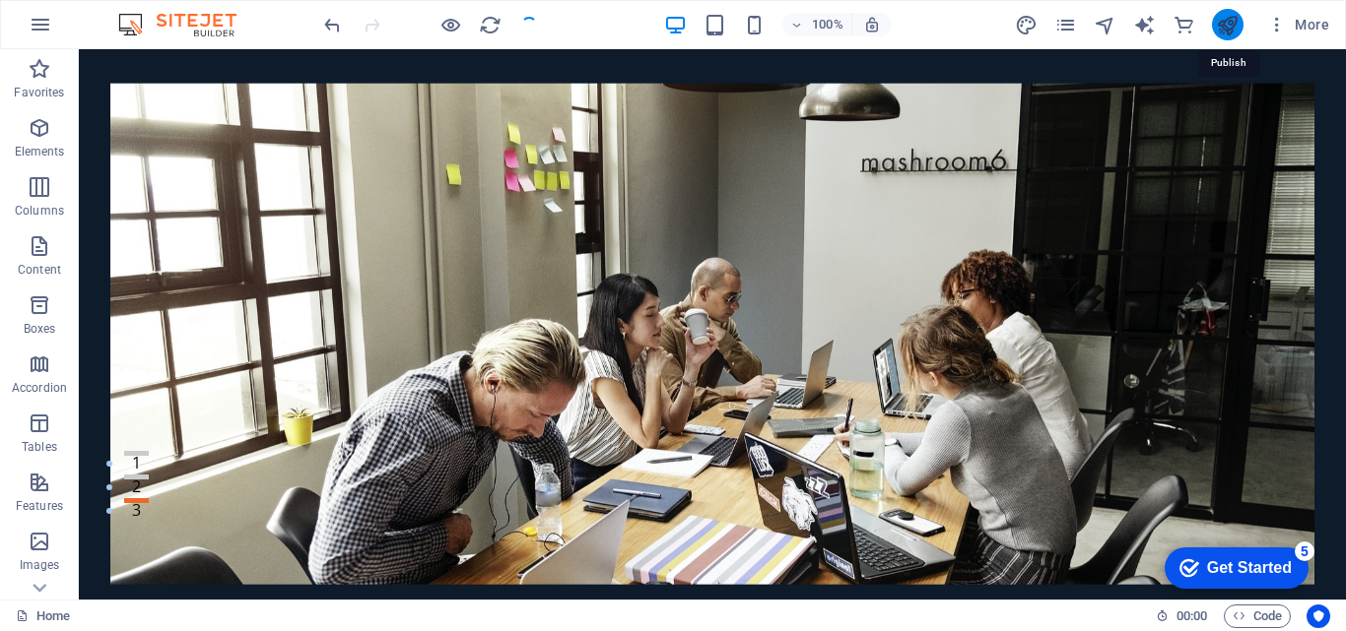
click at [1221, 23] on icon "publish" at bounding box center [1227, 25] width 23 height 23
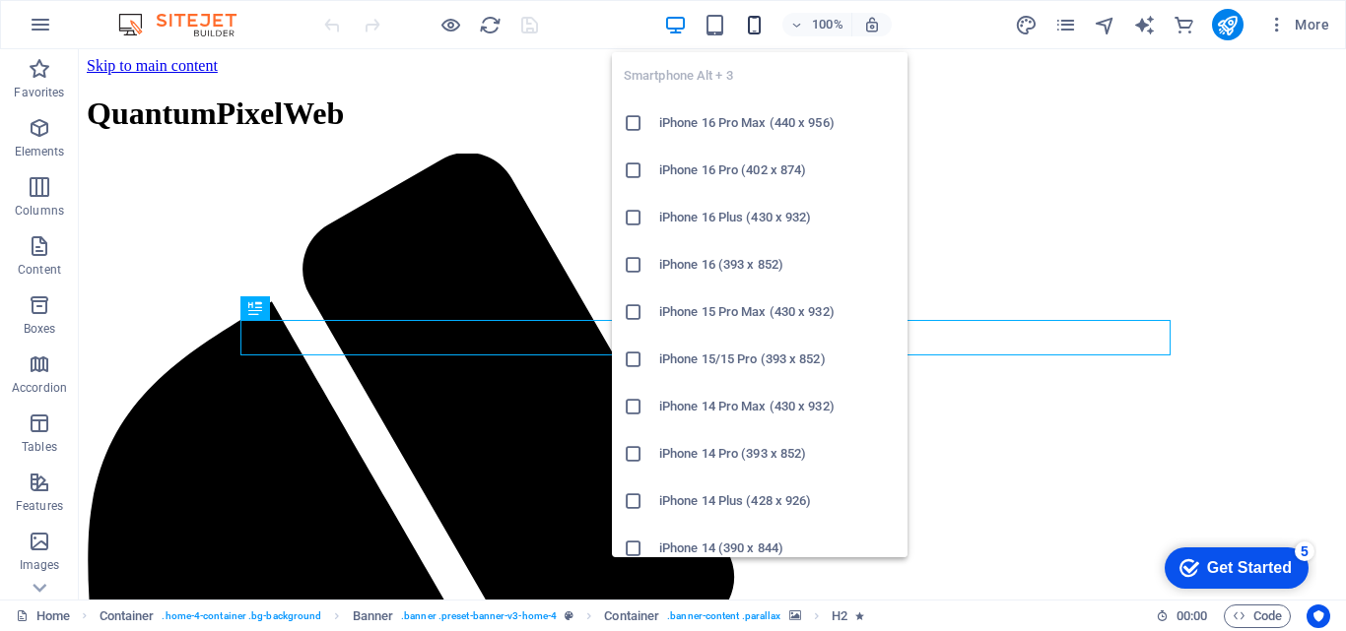
click at [756, 26] on icon "button" at bounding box center [754, 25] width 23 height 23
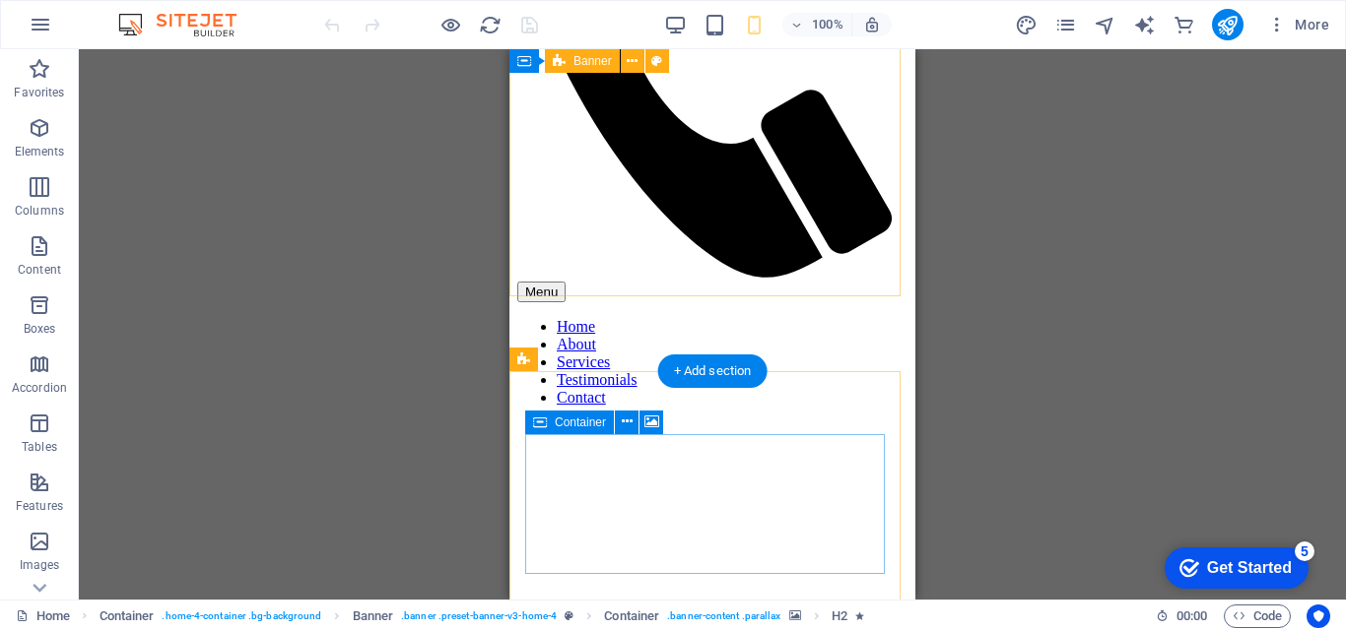
scroll to position [394, 0]
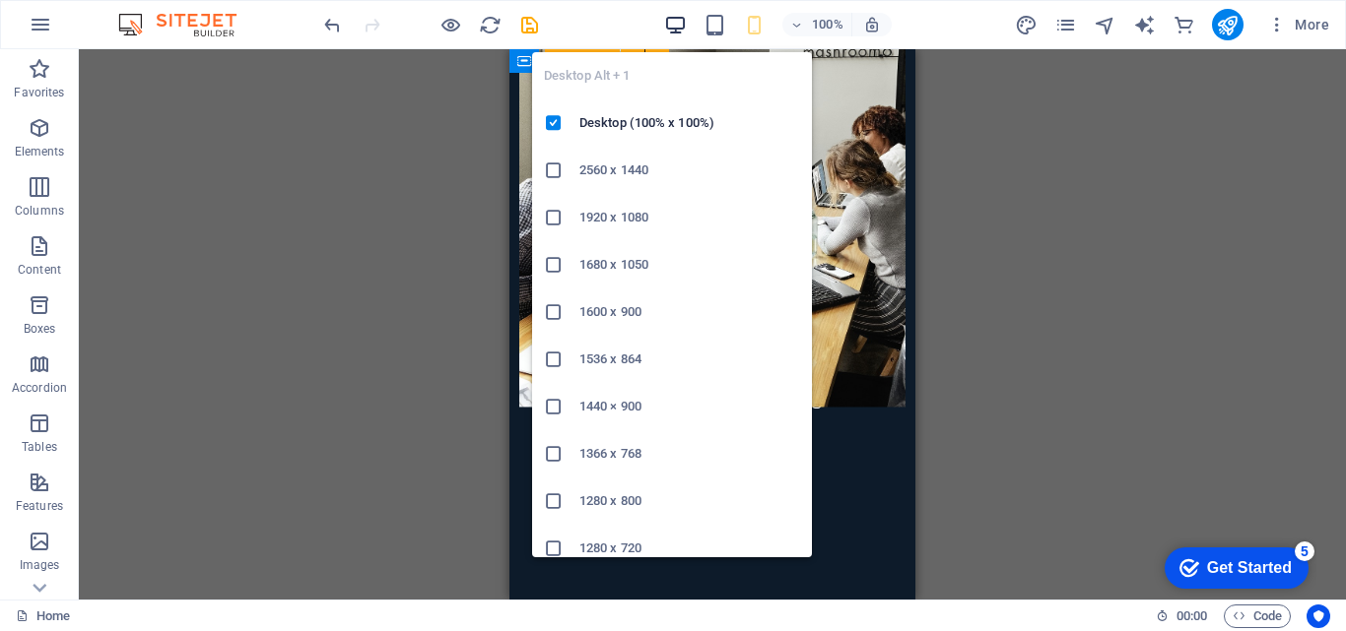
click at [680, 23] on icon "button" at bounding box center [675, 25] width 23 height 23
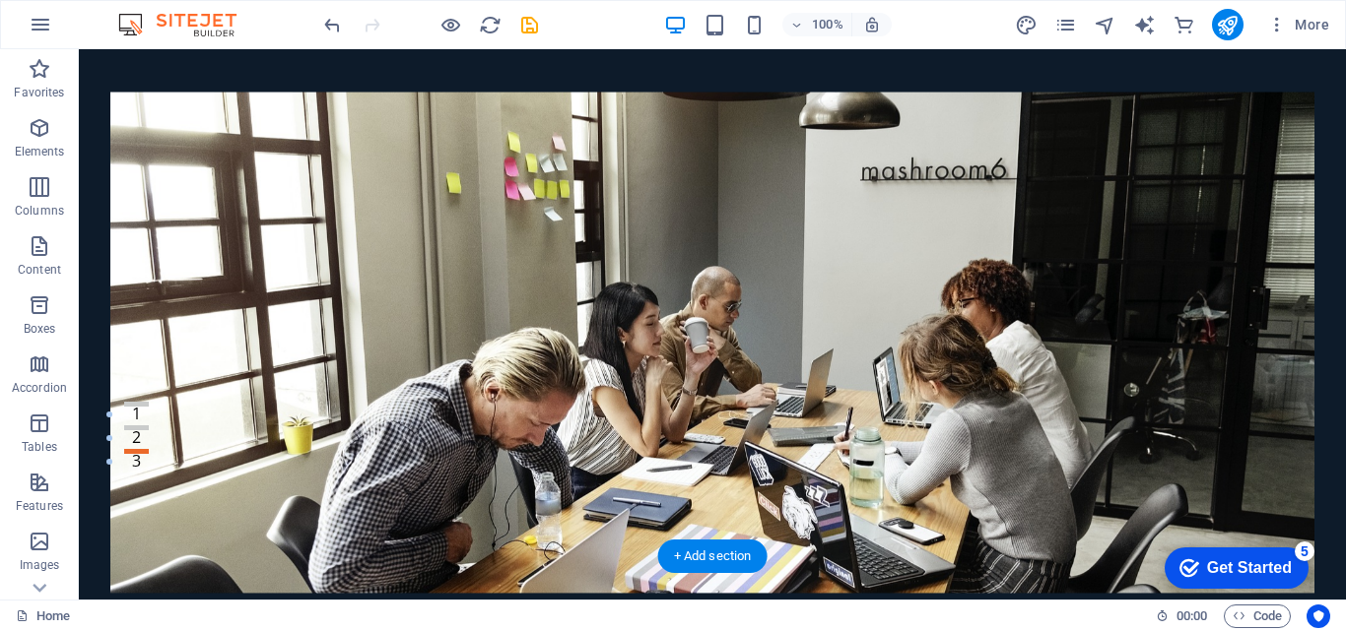
scroll to position [296, 0]
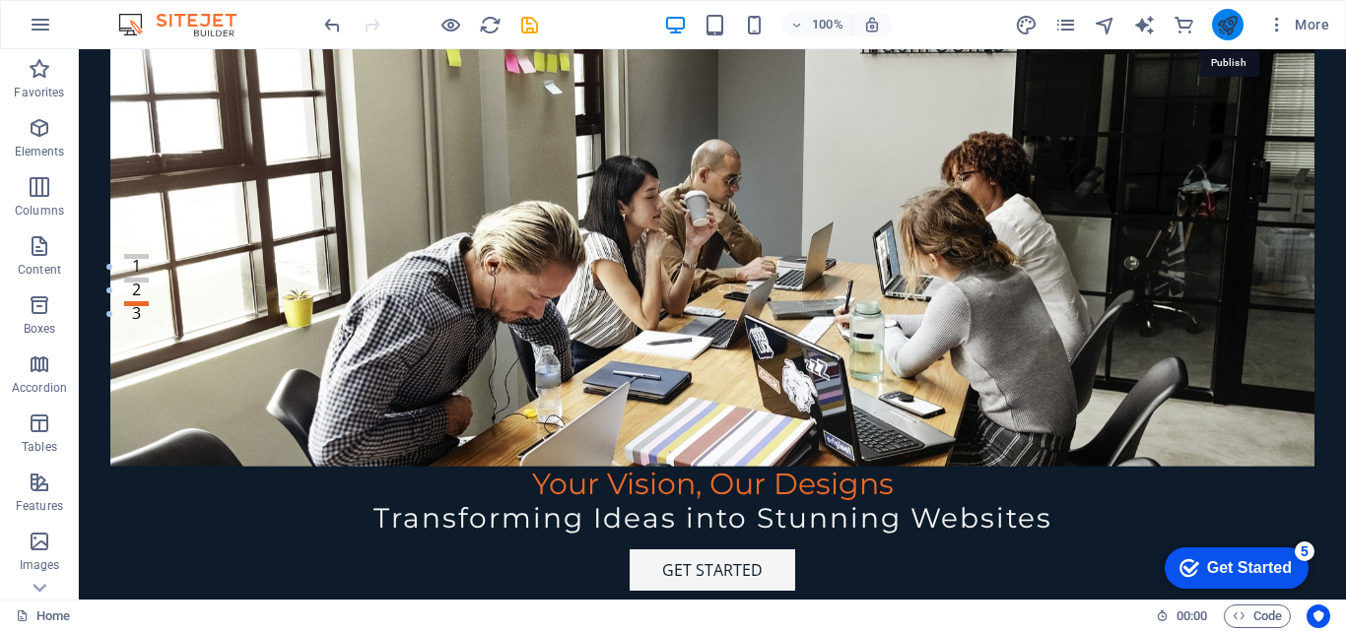
click at [1226, 22] on icon "publish" at bounding box center [1227, 25] width 23 height 23
